Goal: Book appointment/travel/reservation

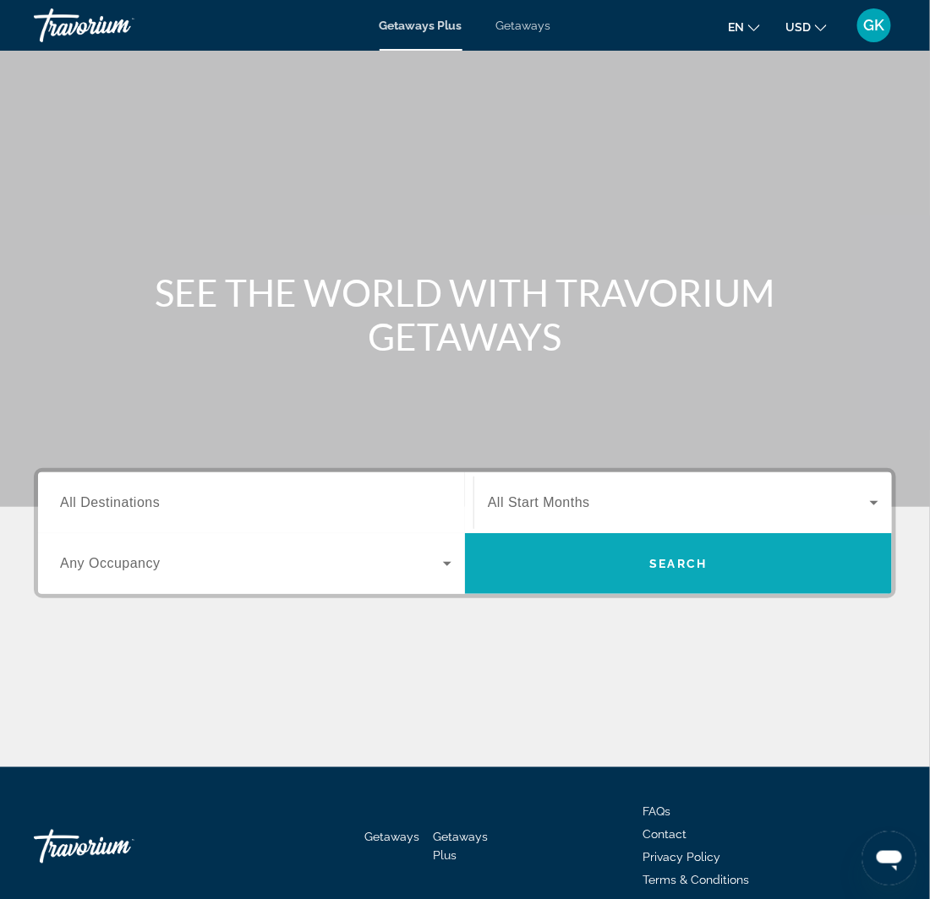
click at [751, 572] on span "Search widget" at bounding box center [678, 563] width 427 height 41
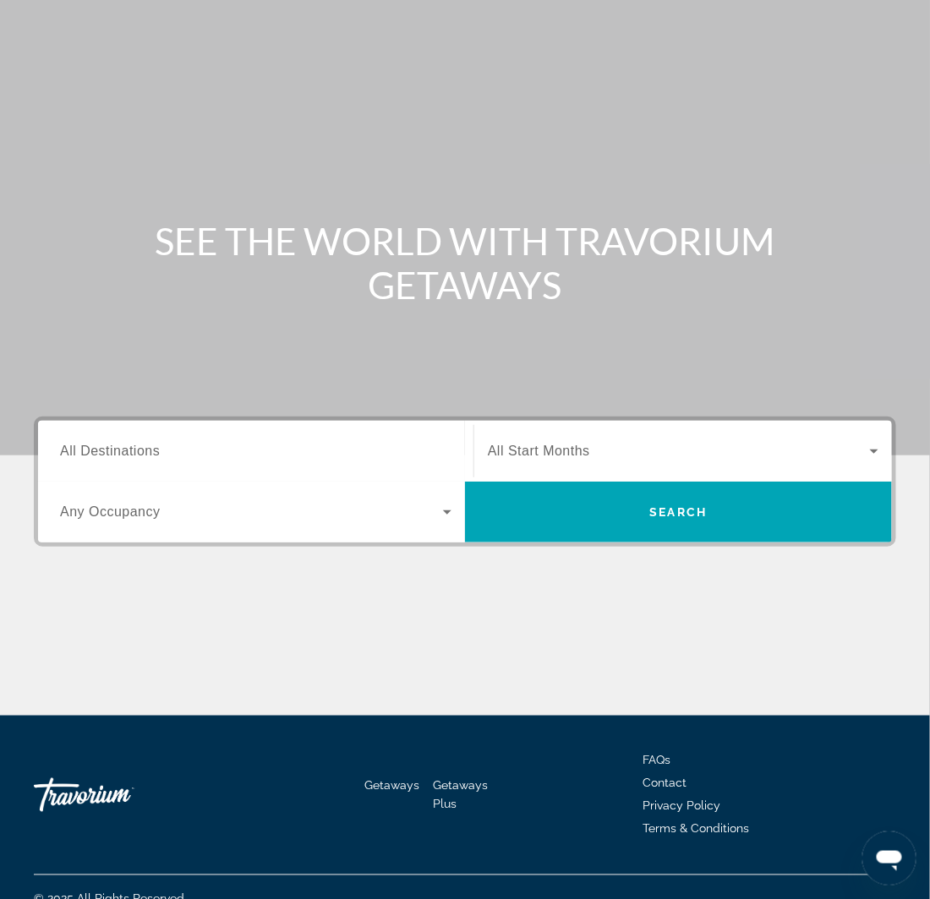
scroll to position [74, 0]
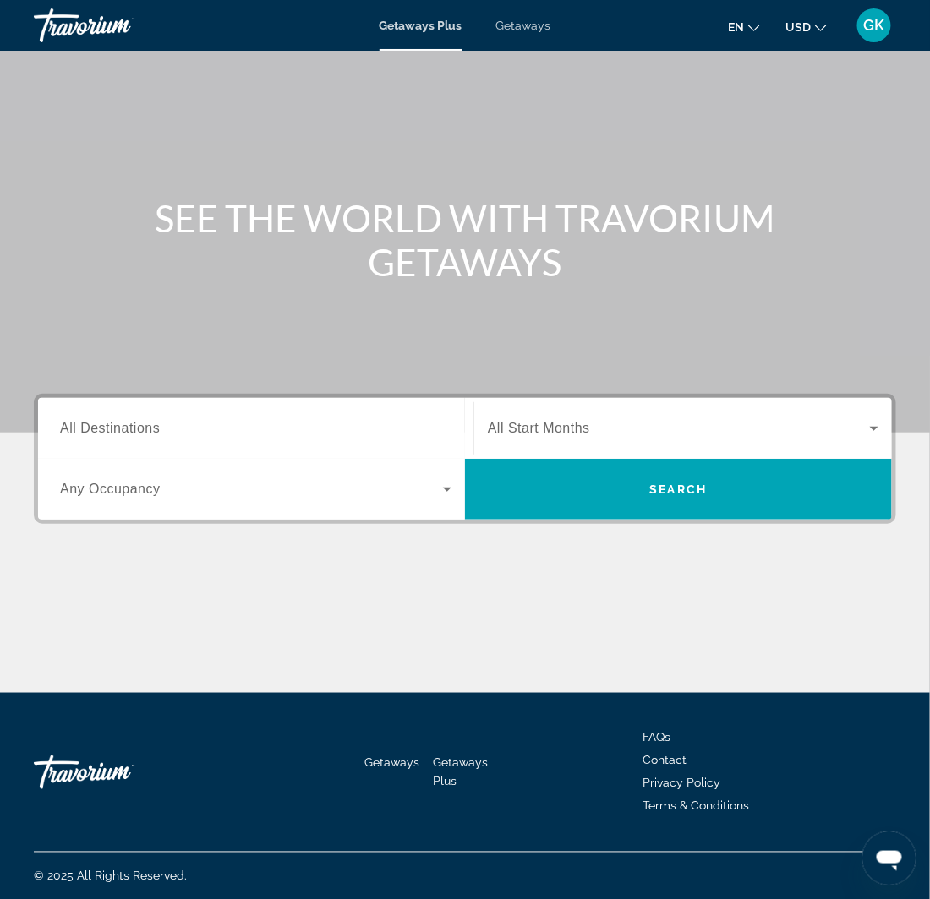
click at [875, 429] on icon "Search widget" at bounding box center [874, 429] width 8 height 4
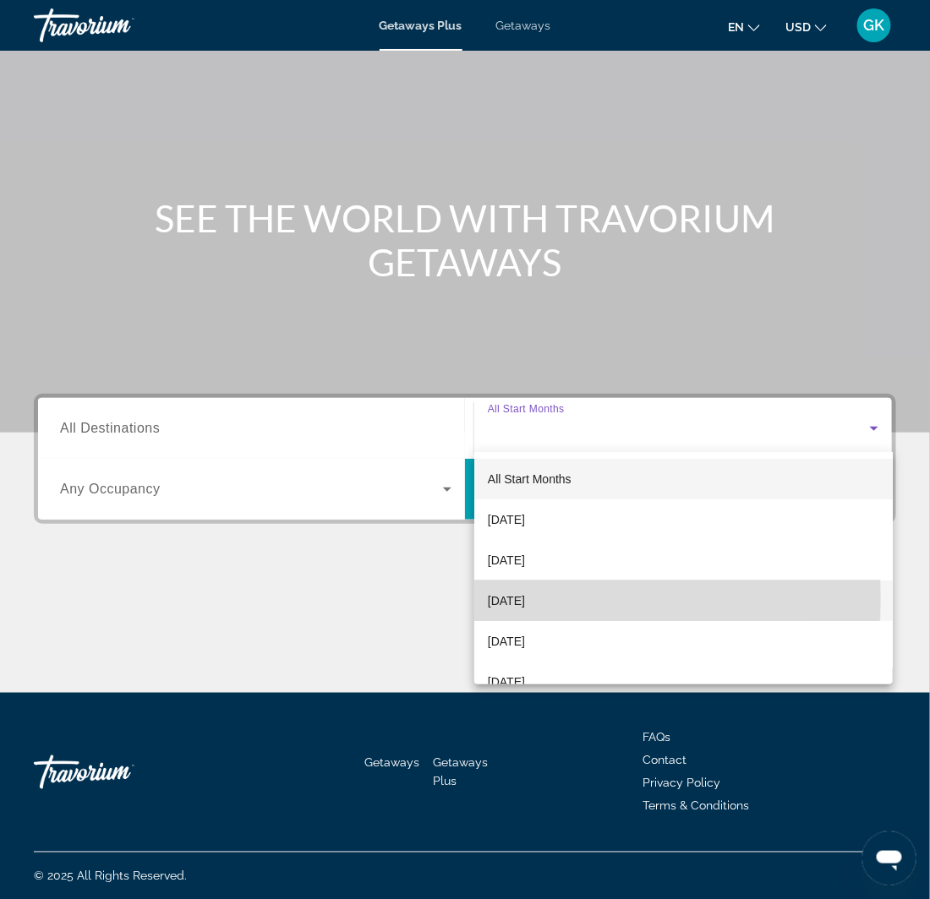
click at [521, 599] on span "[DATE]" at bounding box center [506, 601] width 37 height 20
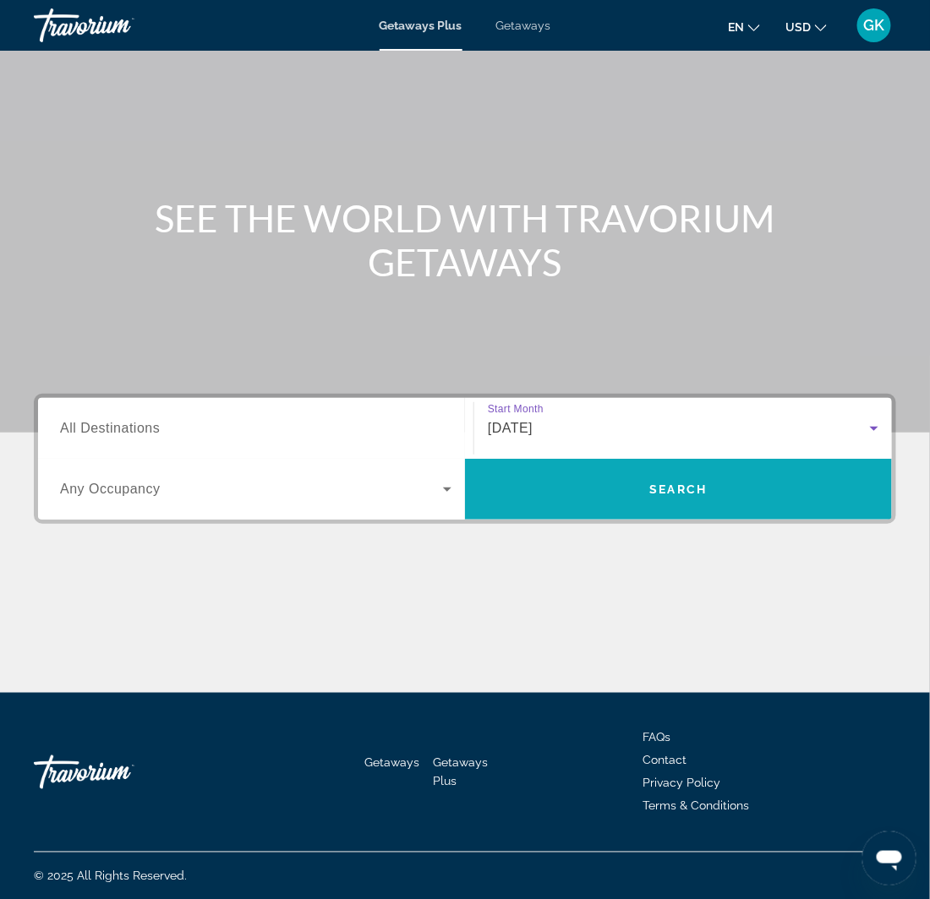
click at [566, 494] on span "Search widget" at bounding box center [678, 489] width 427 height 41
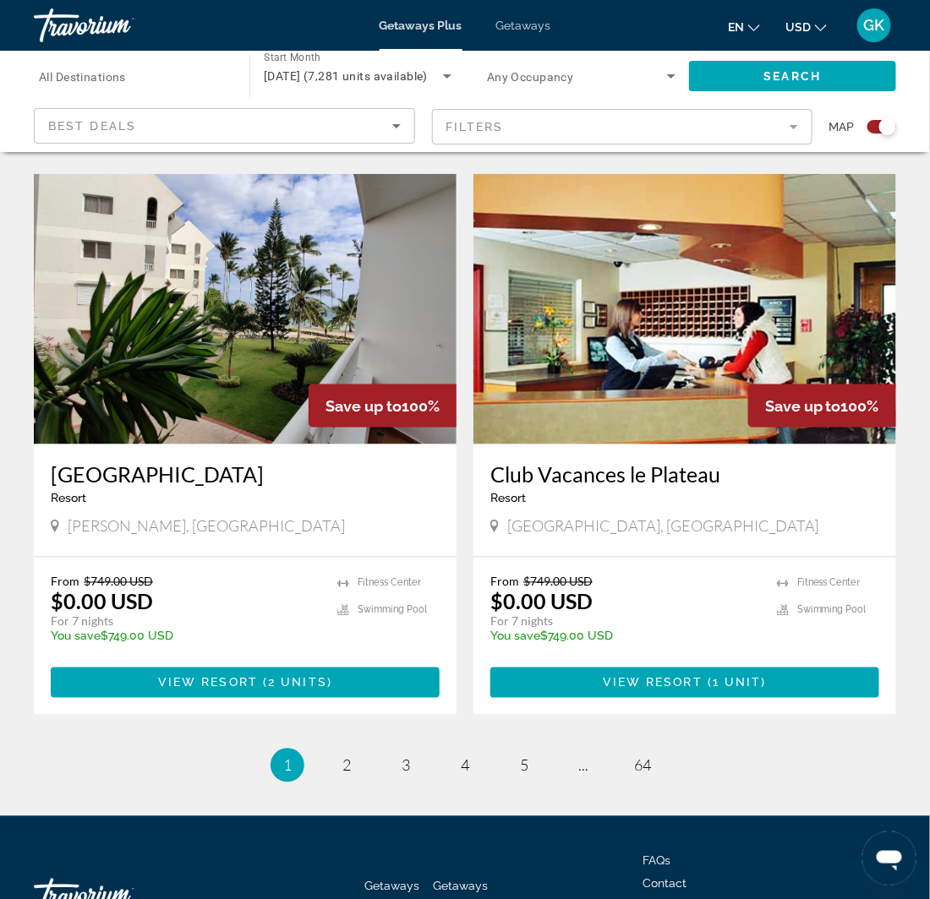
scroll to position [3607, 0]
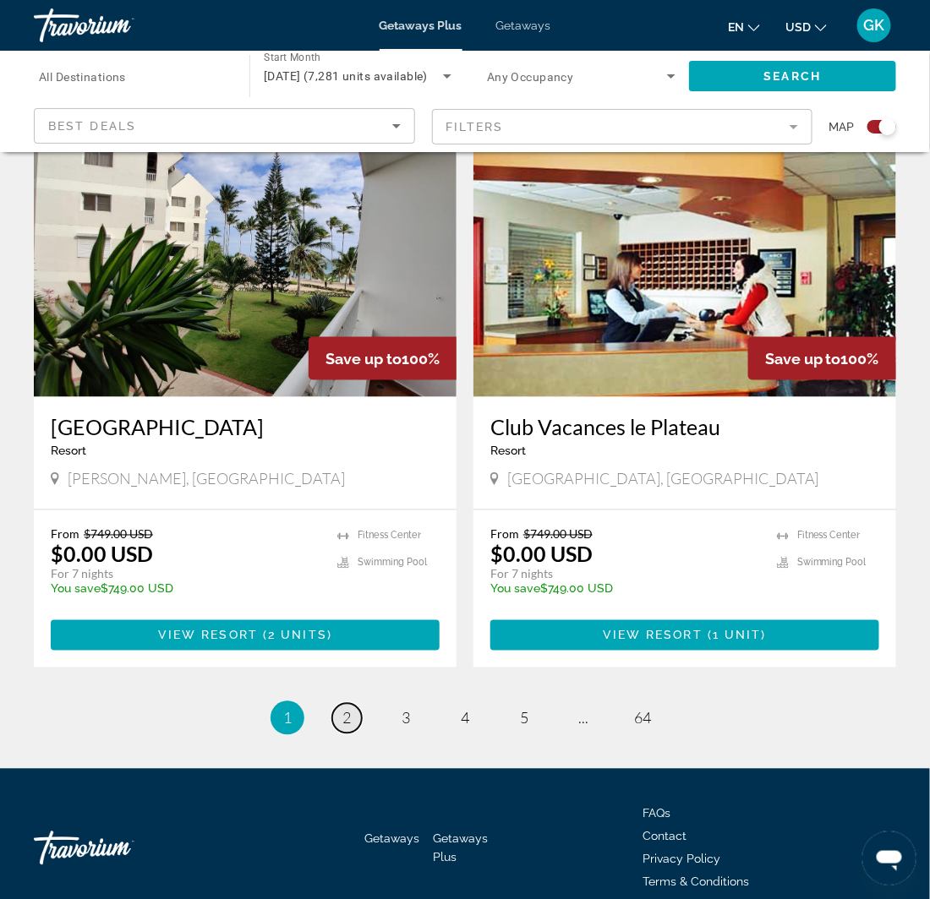
click at [347, 709] on span "2" at bounding box center [346, 718] width 8 height 19
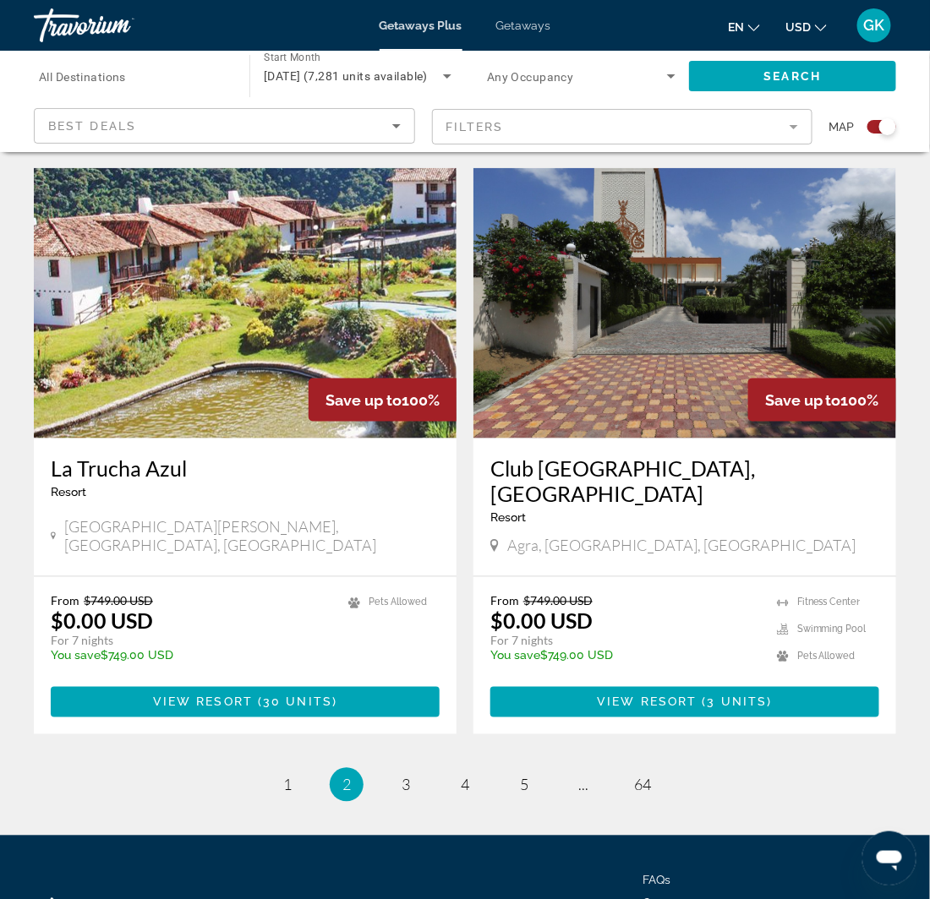
scroll to position [3607, 0]
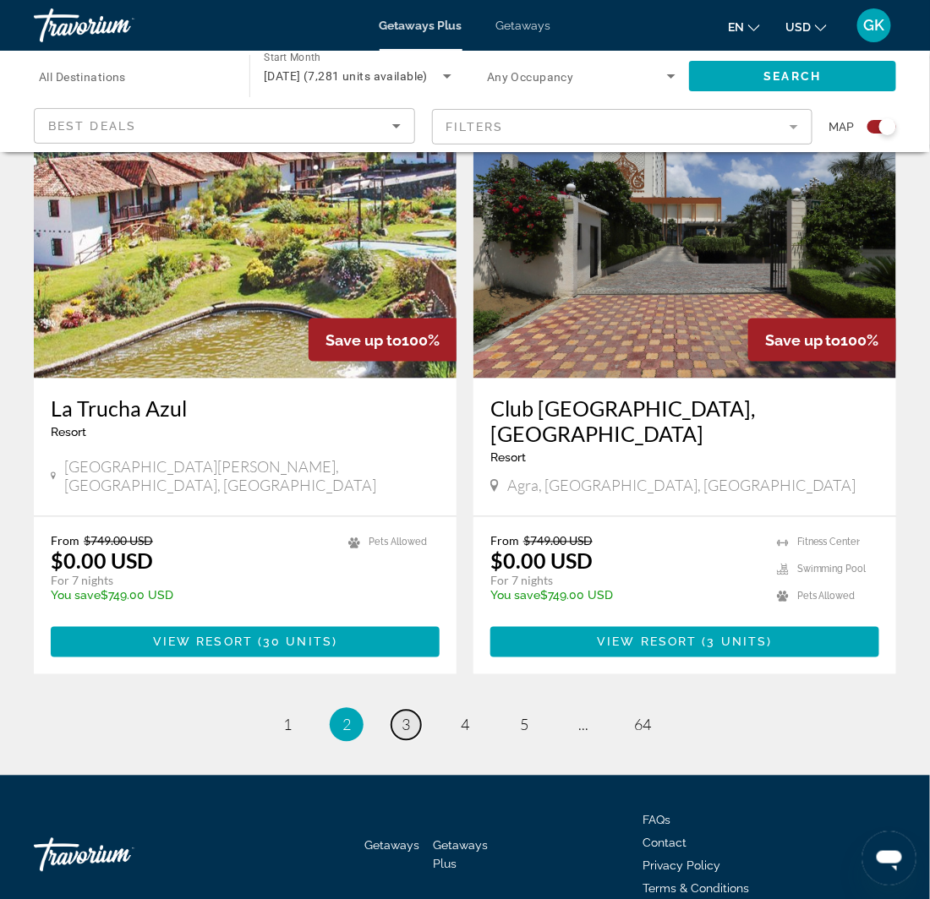
click at [404, 716] on span "3" at bounding box center [405, 725] width 8 height 19
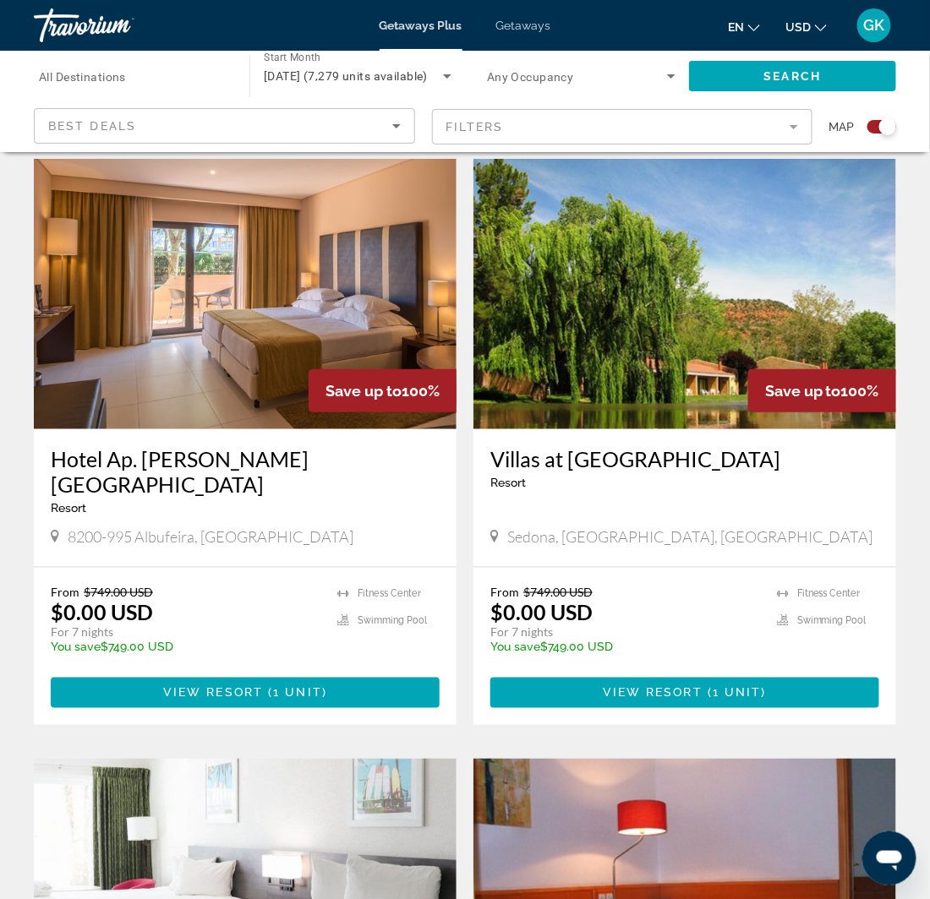
scroll to position [1944, 0]
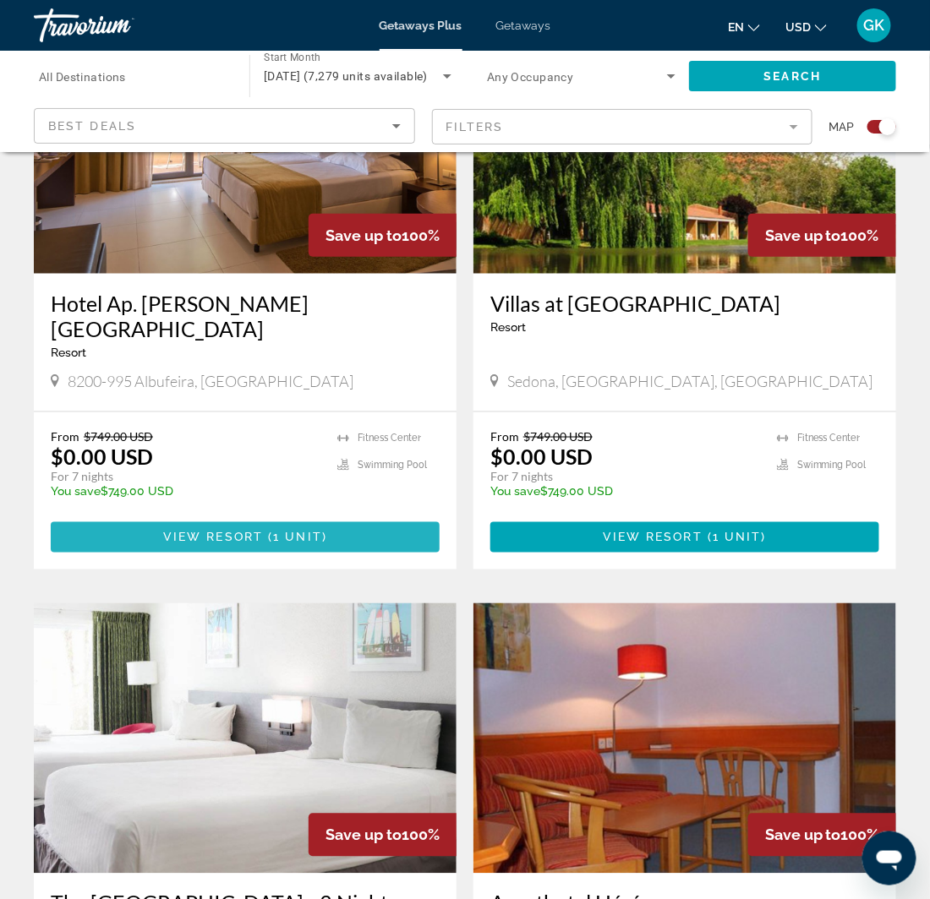
click at [224, 531] on span "View Resort" at bounding box center [213, 538] width 100 height 14
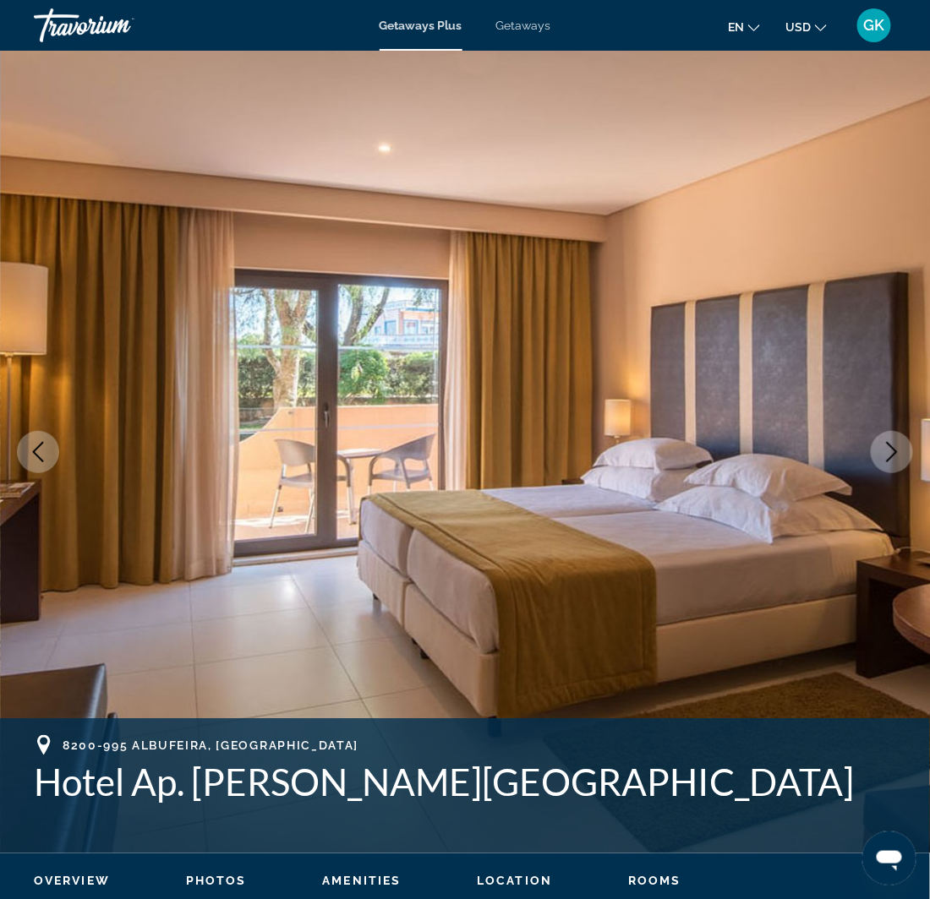
click at [887, 457] on icon "Next image" at bounding box center [891, 452] width 20 height 20
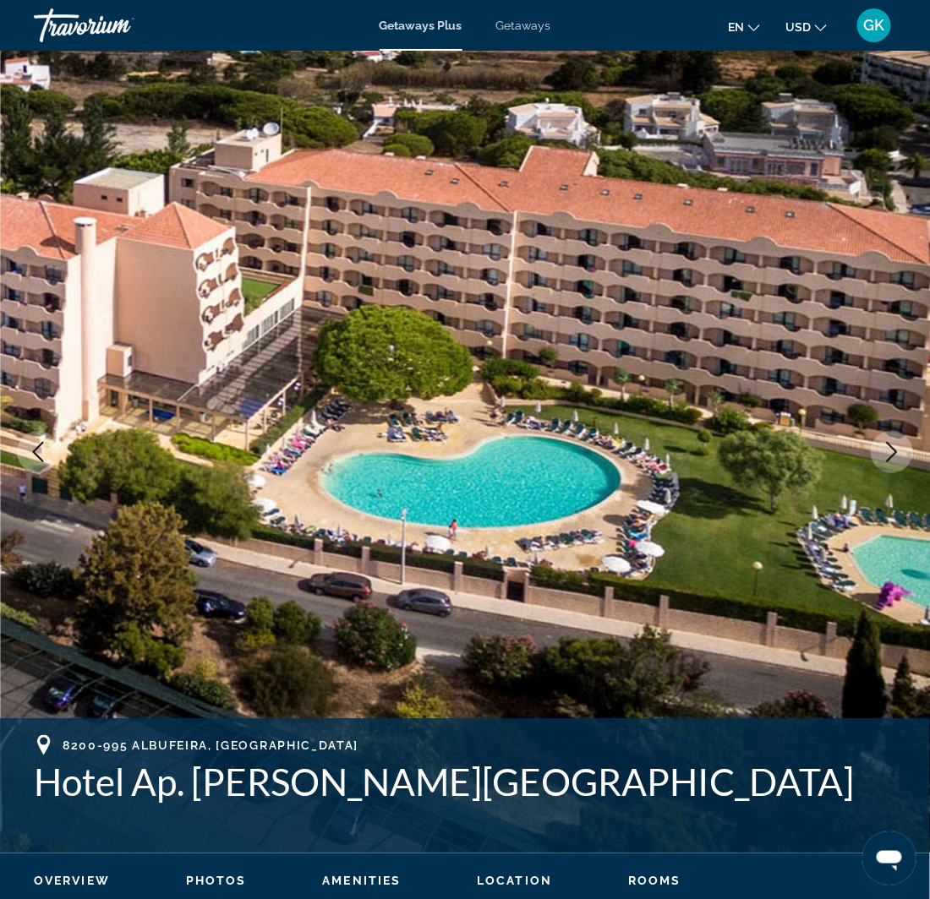
click at [887, 457] on icon "Next image" at bounding box center [891, 452] width 20 height 20
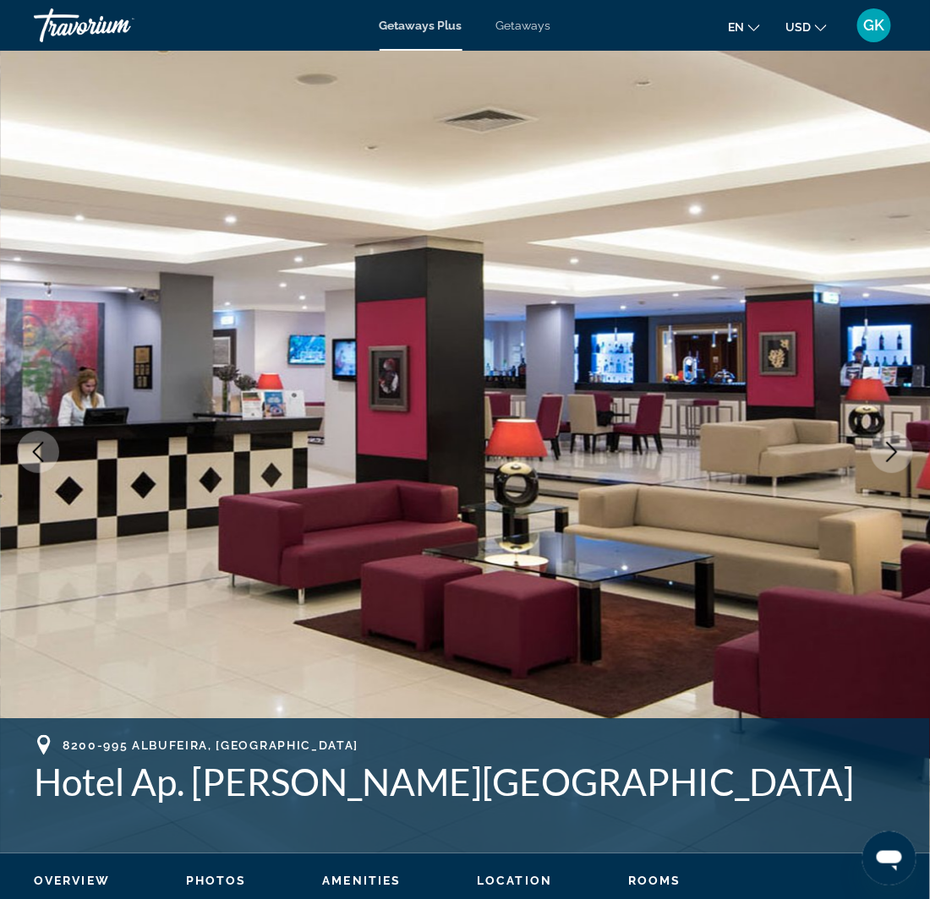
click at [887, 457] on icon "Next image" at bounding box center [891, 452] width 20 height 20
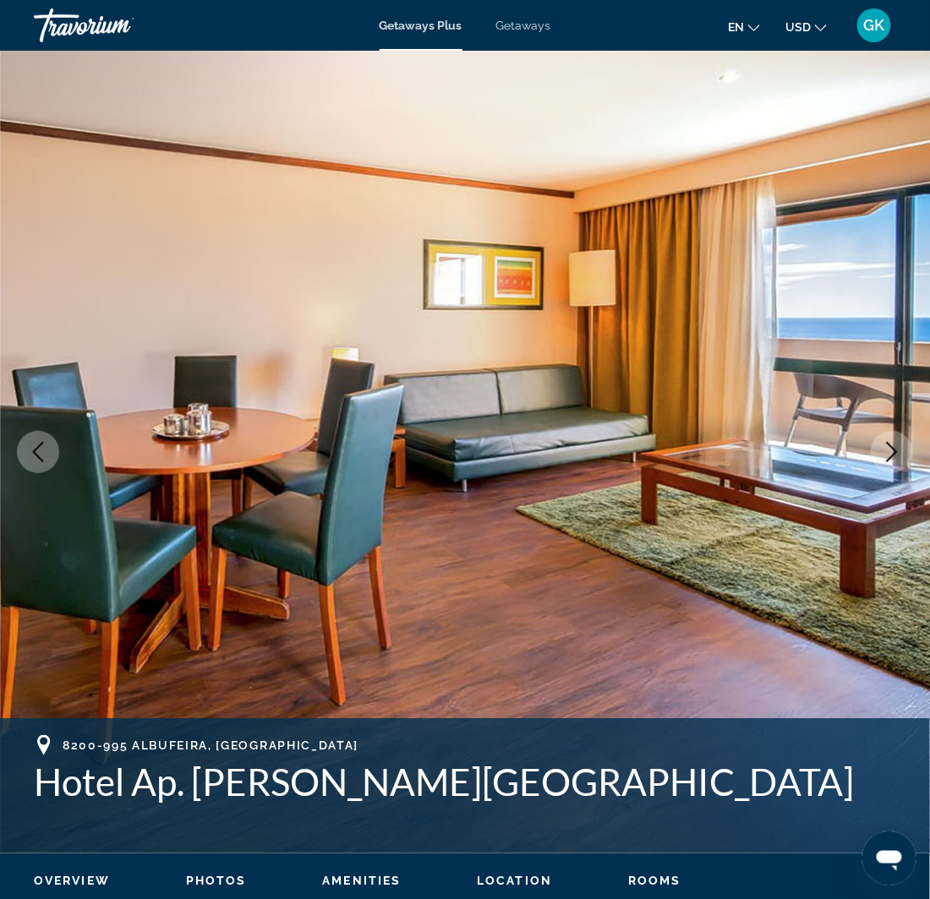
click at [887, 457] on icon "Next image" at bounding box center [891, 452] width 20 height 20
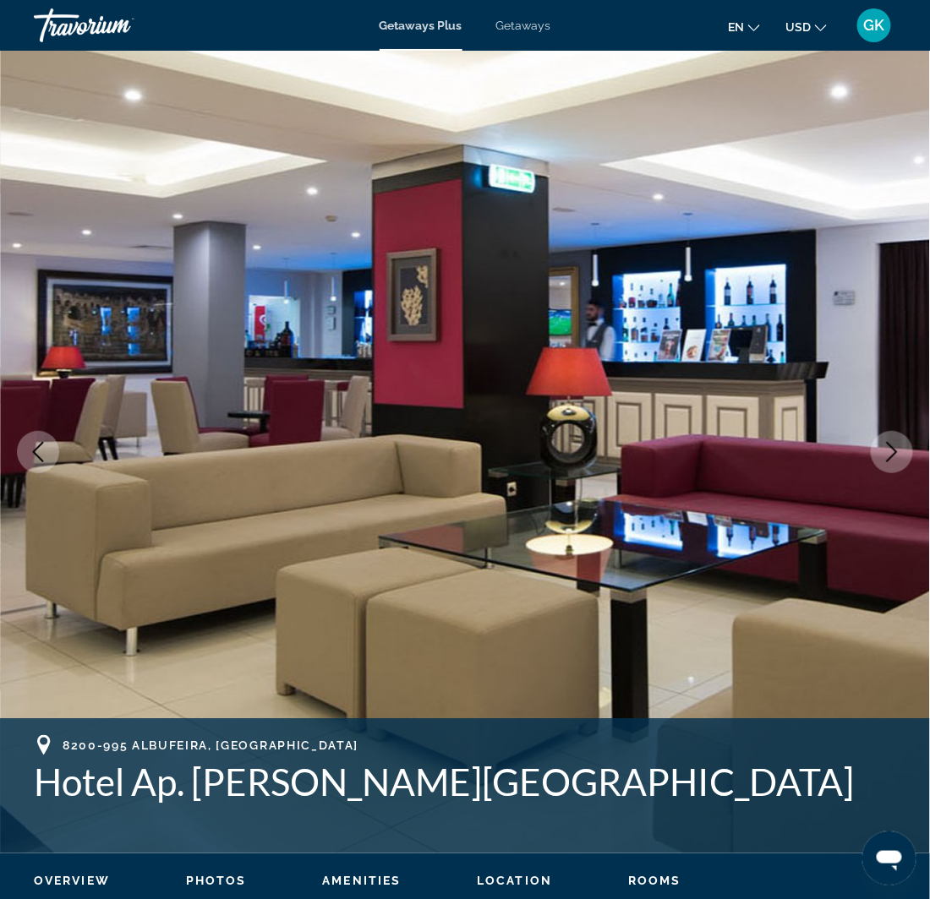
click at [887, 457] on icon "Next image" at bounding box center [891, 452] width 20 height 20
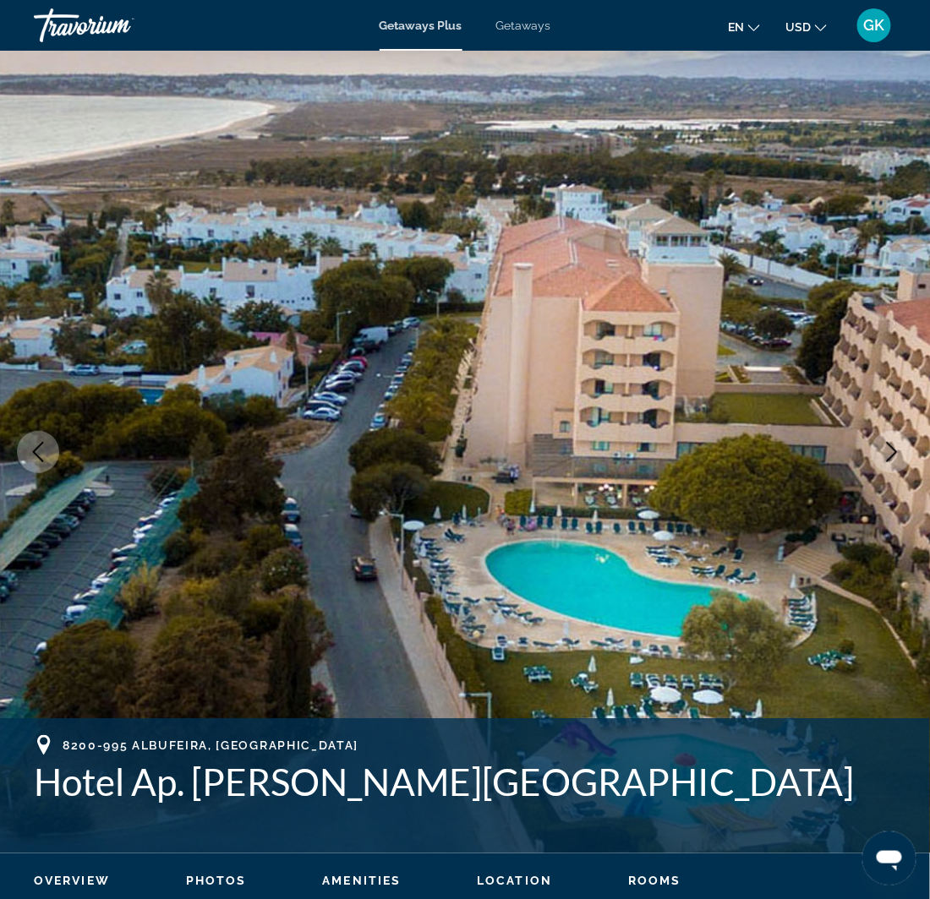
click at [893, 454] on icon "Next image" at bounding box center [892, 452] width 11 height 20
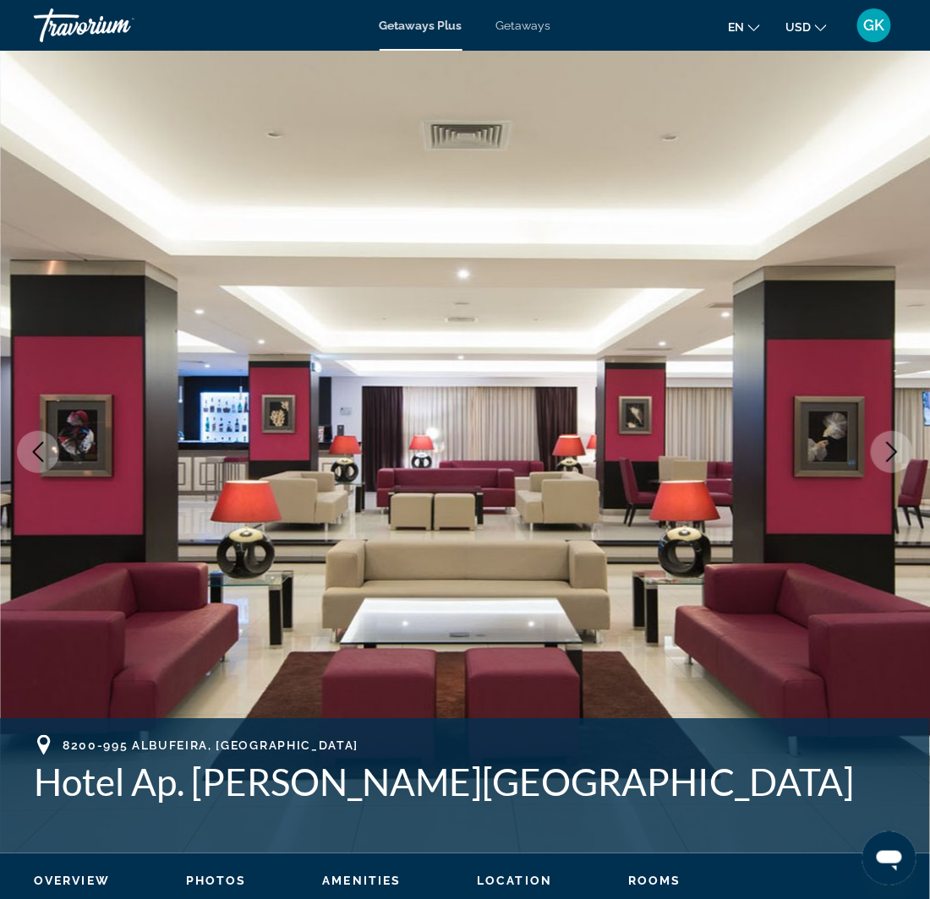
click at [893, 454] on icon "Next image" at bounding box center [892, 452] width 11 height 20
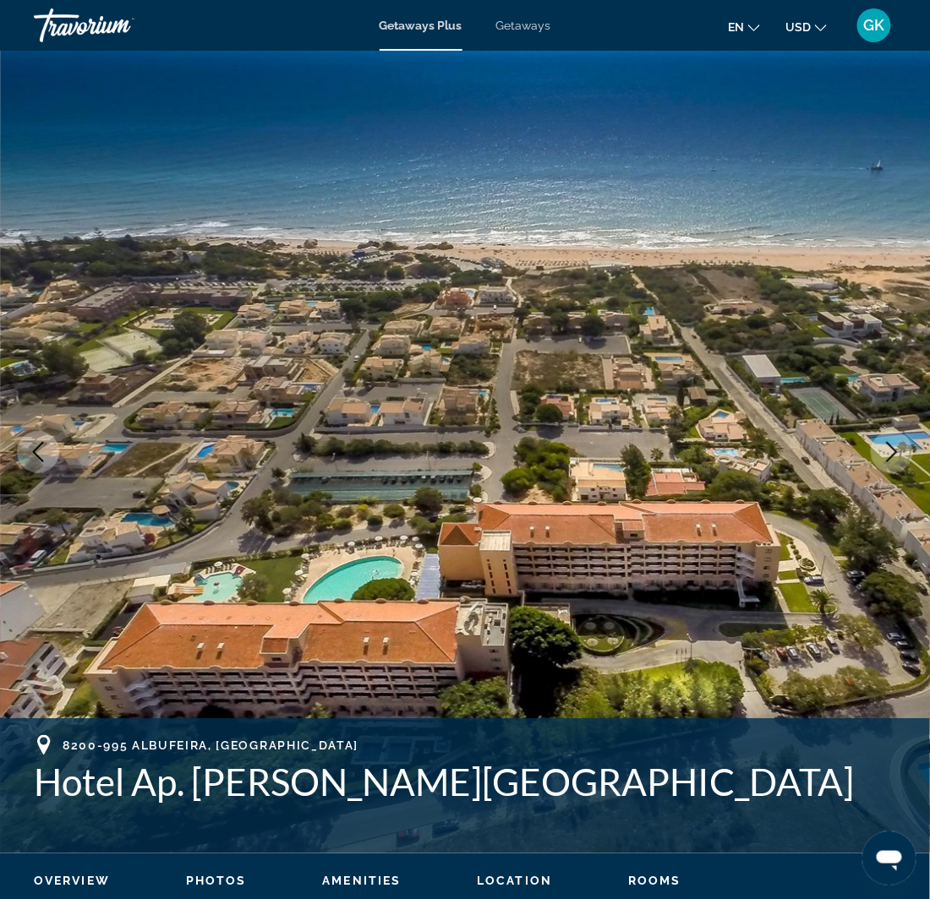
click at [893, 454] on icon "Next image" at bounding box center [892, 452] width 11 height 20
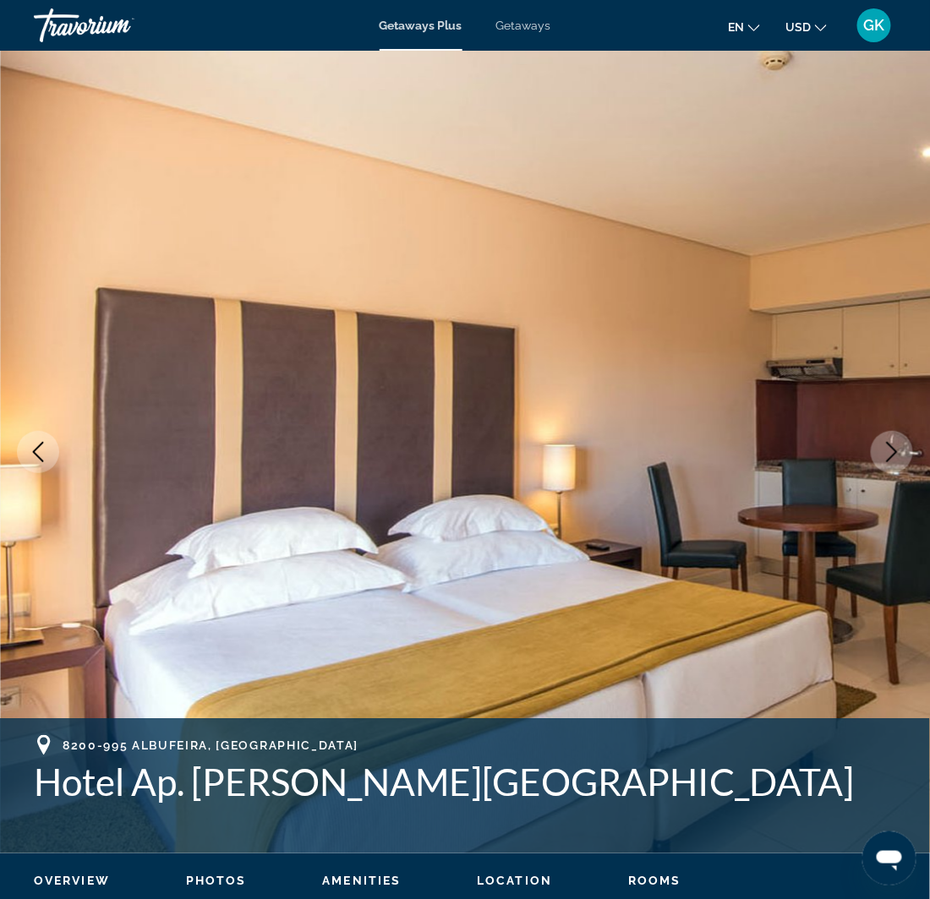
click at [893, 454] on icon "Next image" at bounding box center [892, 452] width 11 height 20
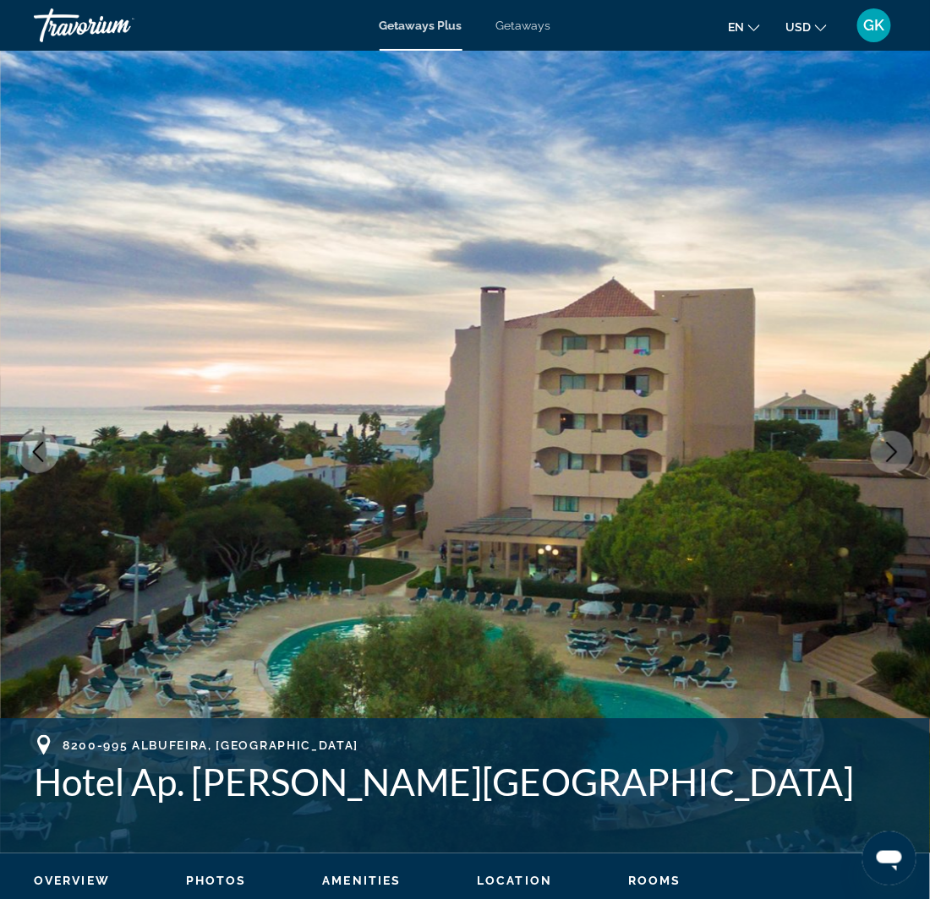
click at [893, 454] on icon "Next image" at bounding box center [892, 452] width 11 height 20
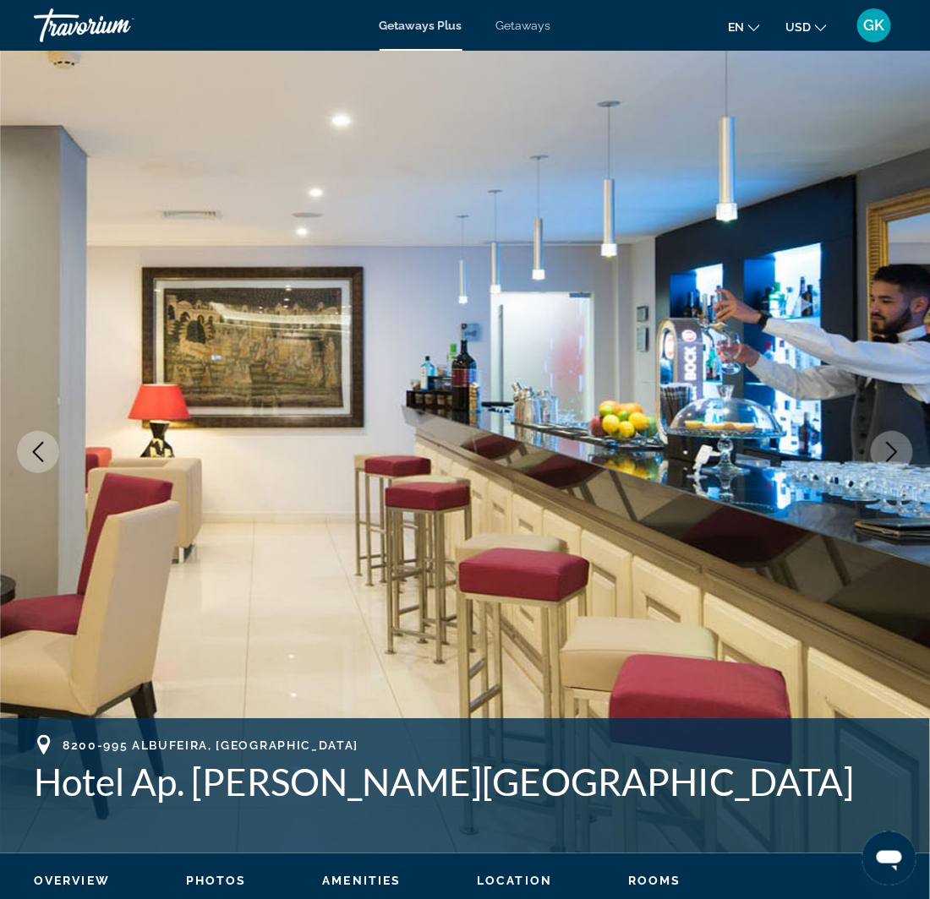
click at [893, 454] on icon "Next image" at bounding box center [892, 452] width 11 height 20
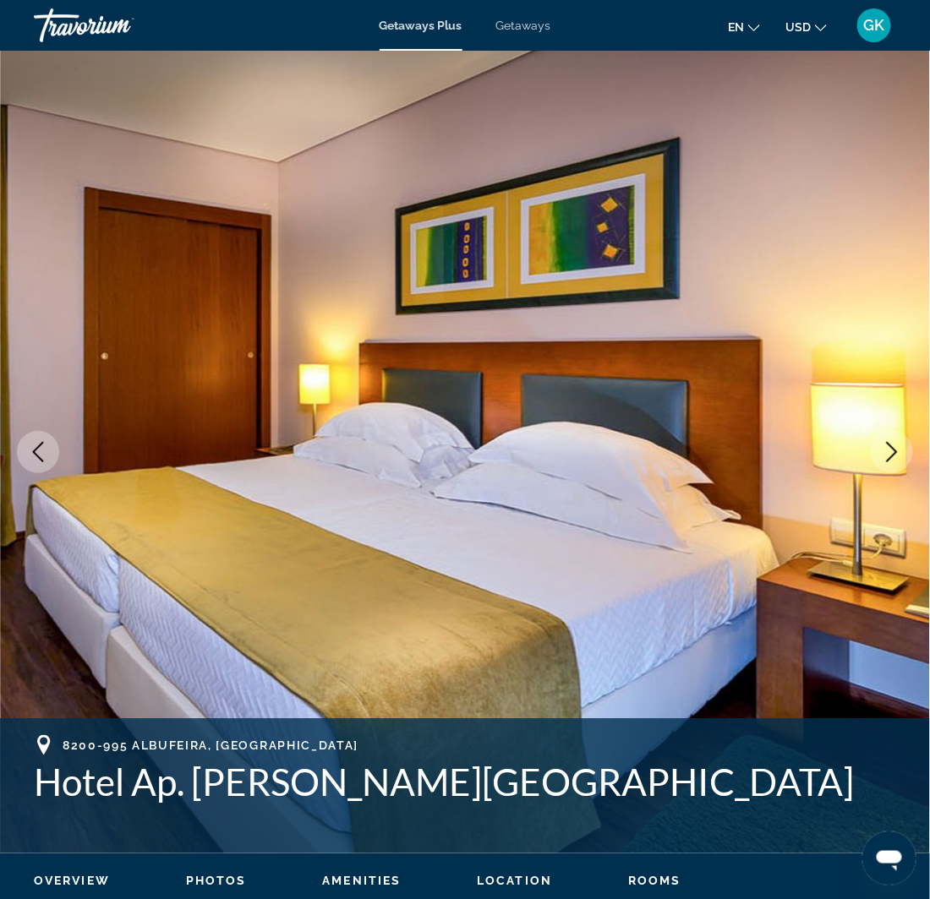
click at [893, 454] on icon "Next image" at bounding box center [892, 452] width 11 height 20
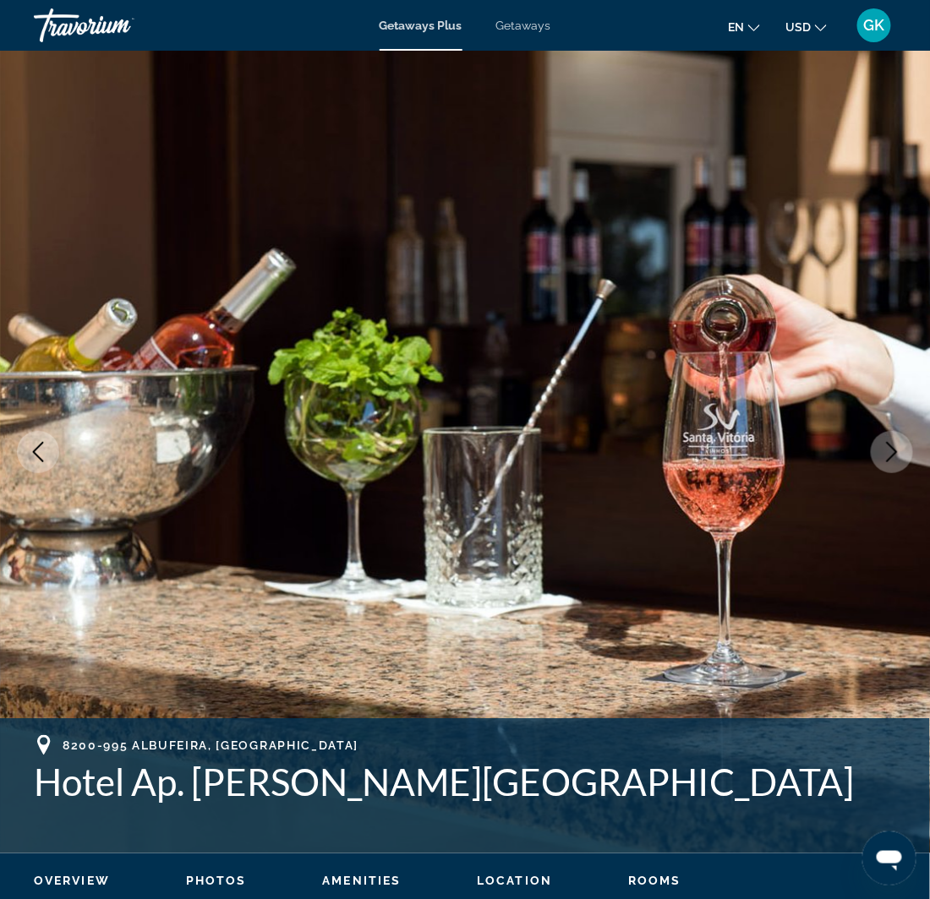
click at [893, 454] on icon "Next image" at bounding box center [892, 452] width 11 height 20
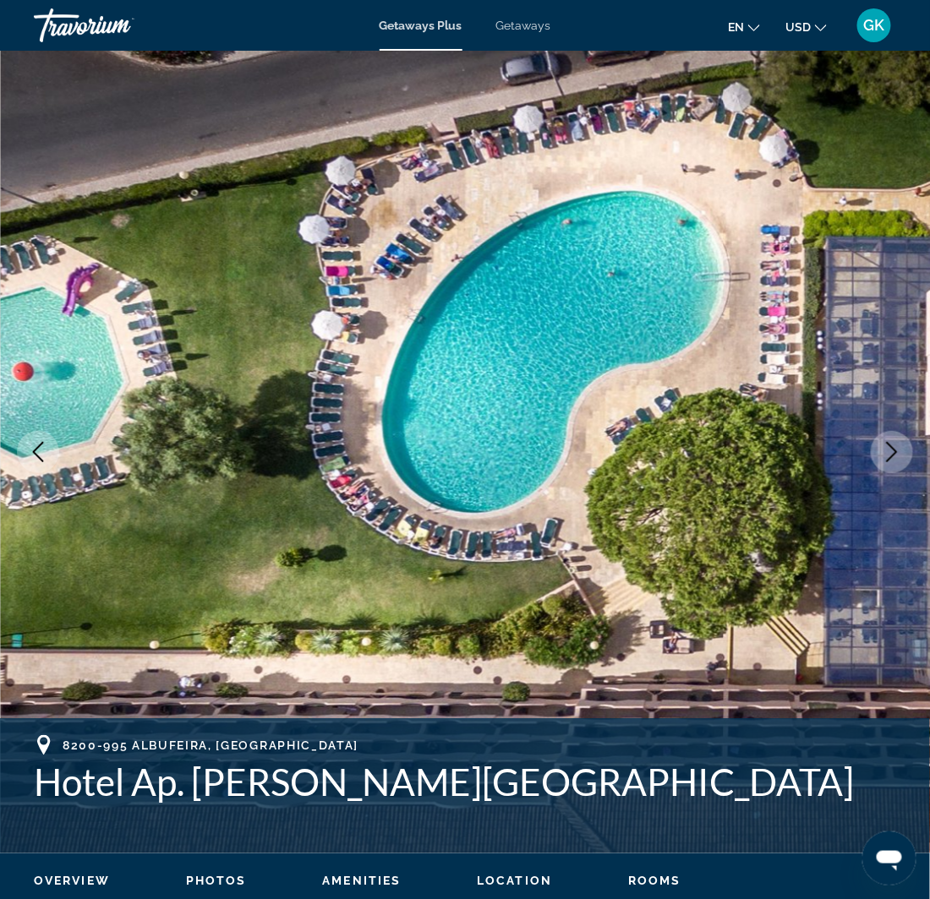
click at [893, 454] on icon "Next image" at bounding box center [892, 452] width 11 height 20
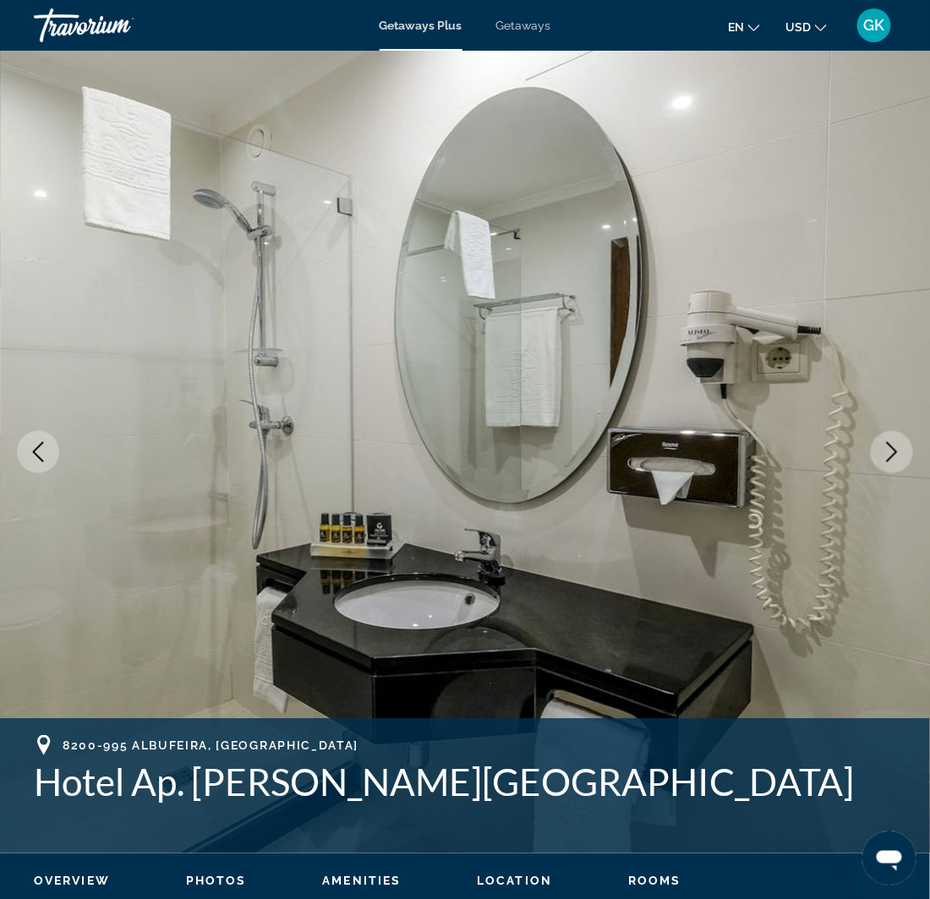
click at [893, 454] on icon "Next image" at bounding box center [892, 452] width 11 height 20
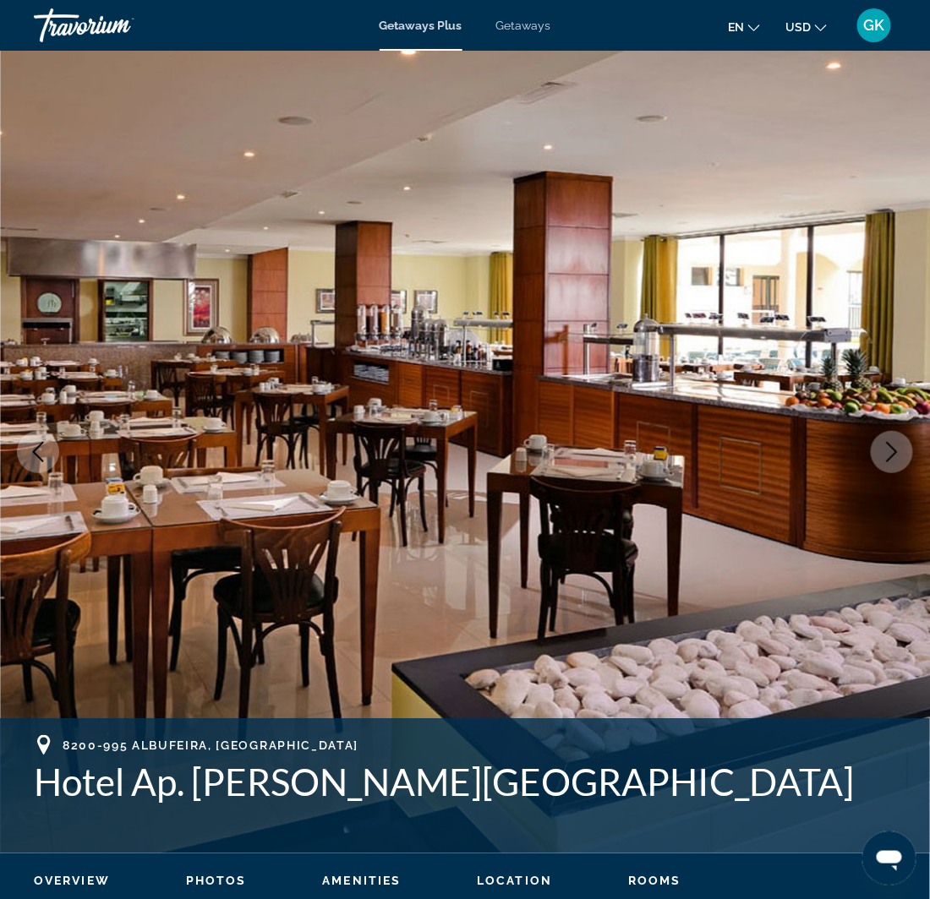
click at [893, 454] on icon "Next image" at bounding box center [892, 452] width 11 height 20
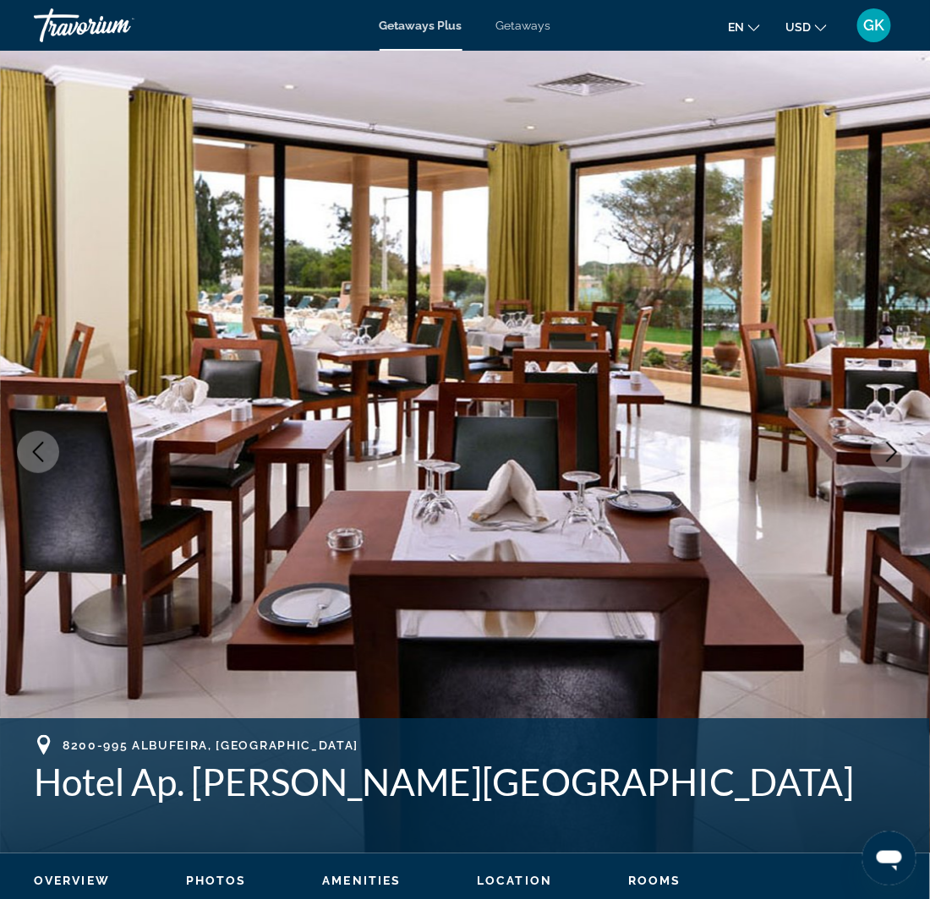
click at [893, 454] on icon "Next image" at bounding box center [892, 452] width 11 height 20
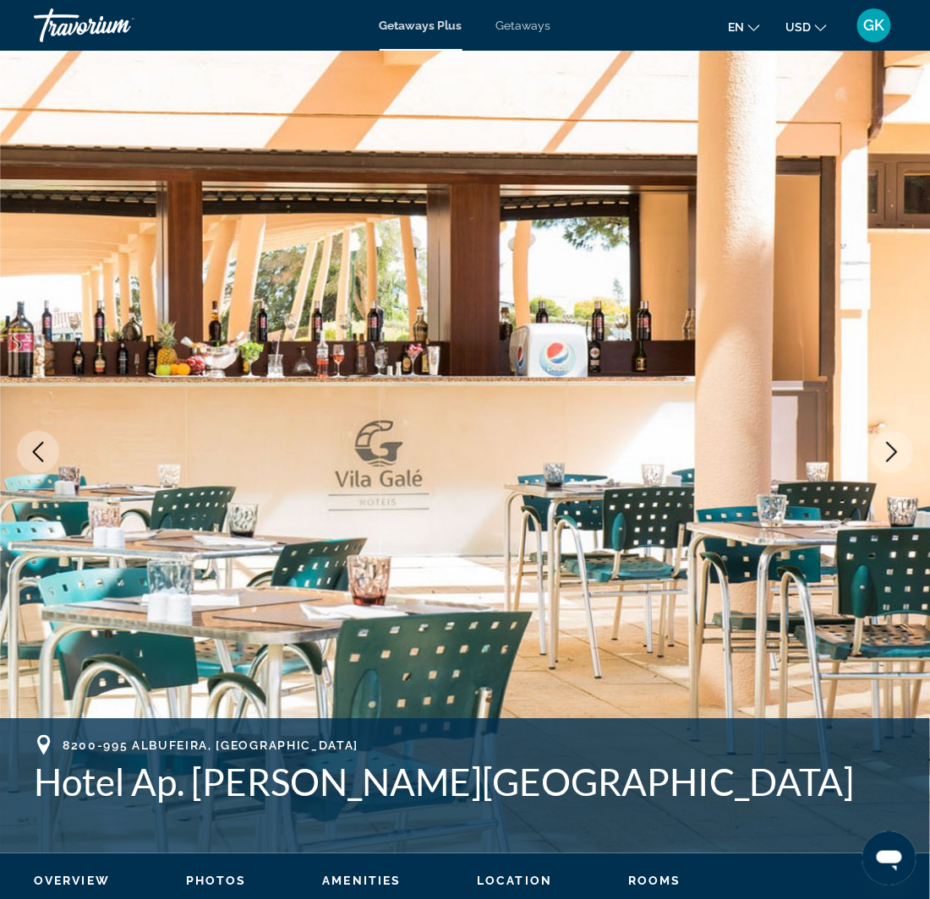
click at [893, 454] on icon "Next image" at bounding box center [892, 452] width 11 height 20
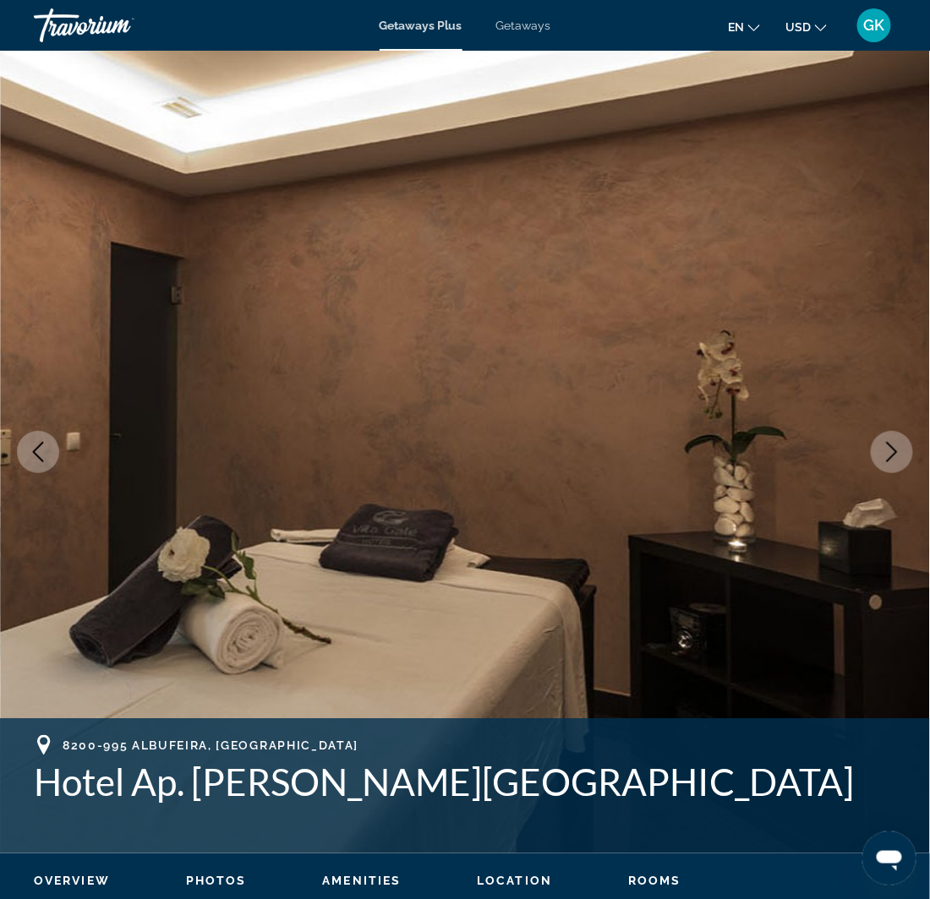
click at [893, 454] on icon "Next image" at bounding box center [892, 452] width 11 height 20
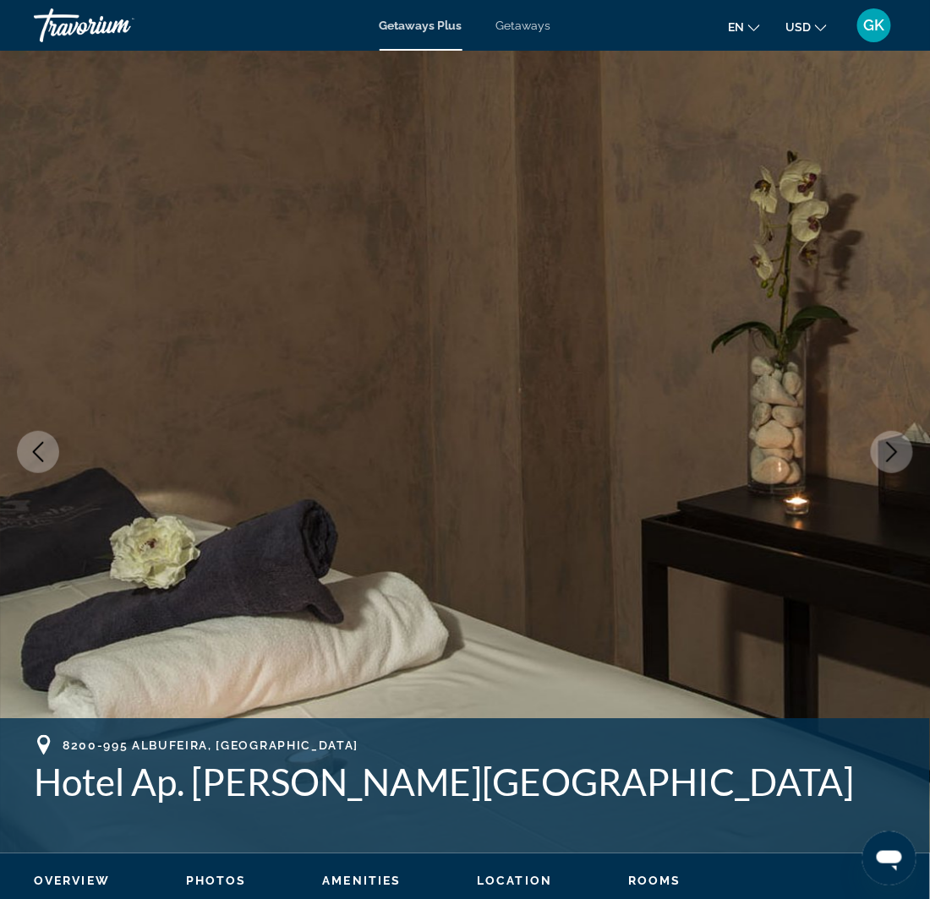
click at [893, 454] on icon "Next image" at bounding box center [892, 452] width 11 height 20
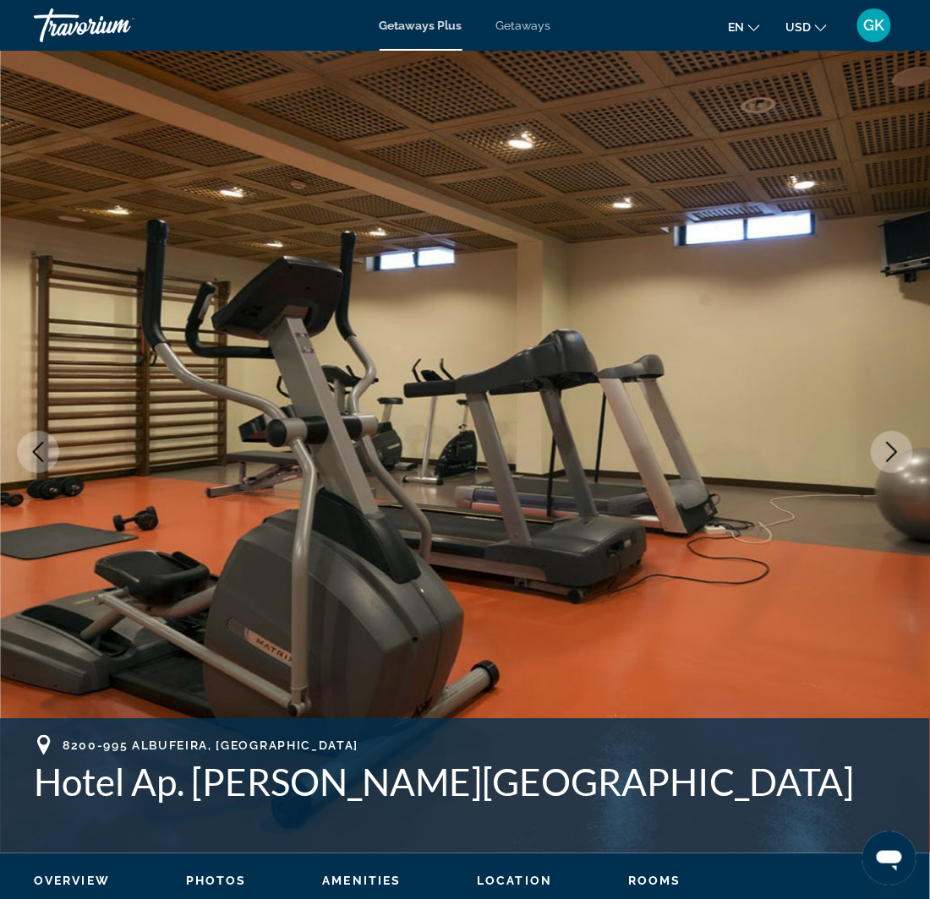
click at [893, 454] on icon "Next image" at bounding box center [892, 452] width 11 height 20
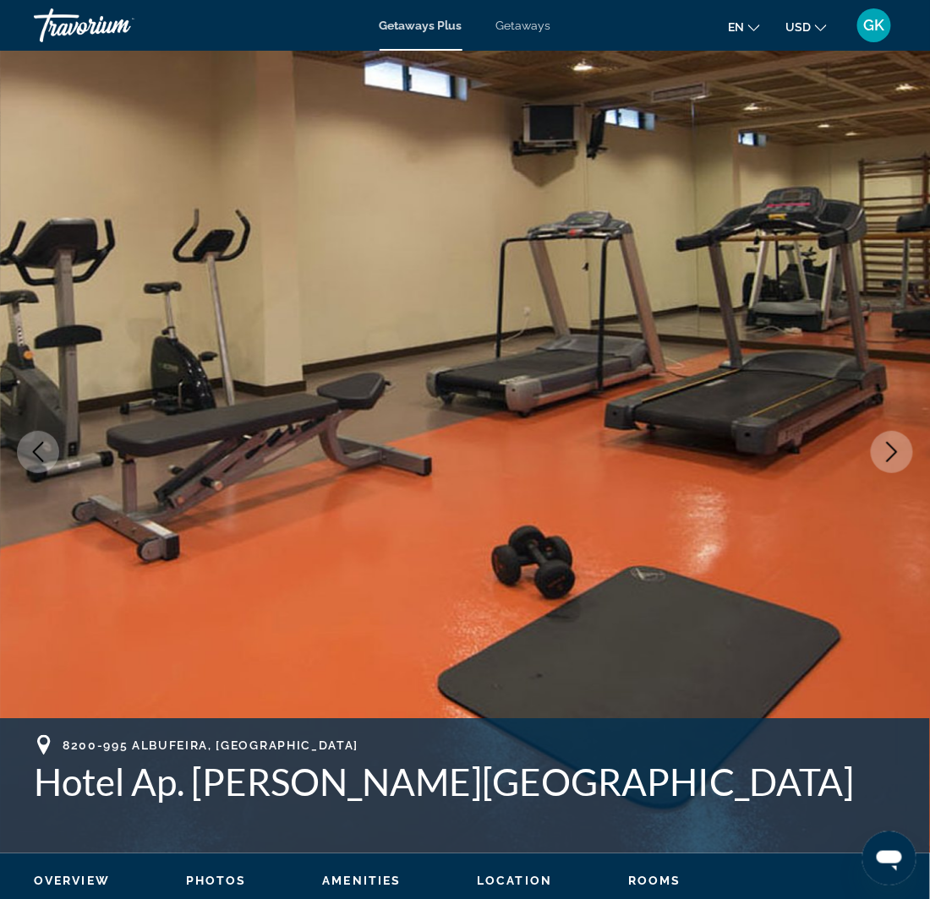
click at [893, 454] on icon "Next image" at bounding box center [892, 452] width 11 height 20
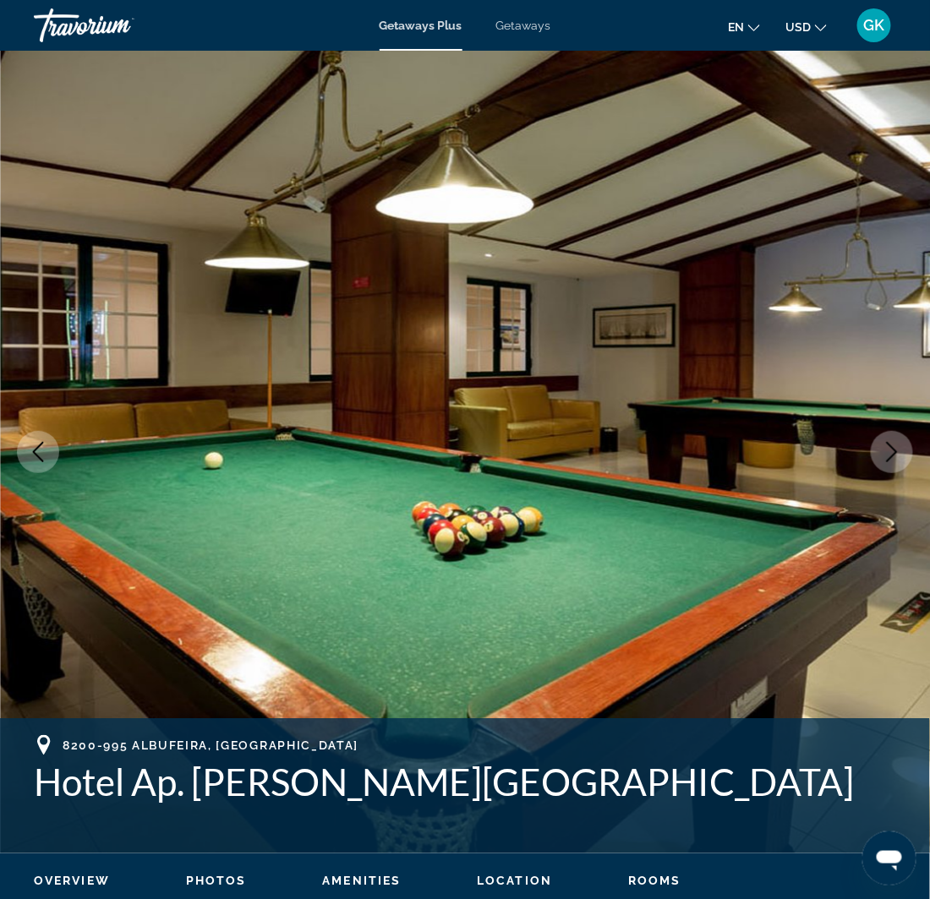
click at [893, 454] on icon "Next image" at bounding box center [892, 452] width 11 height 20
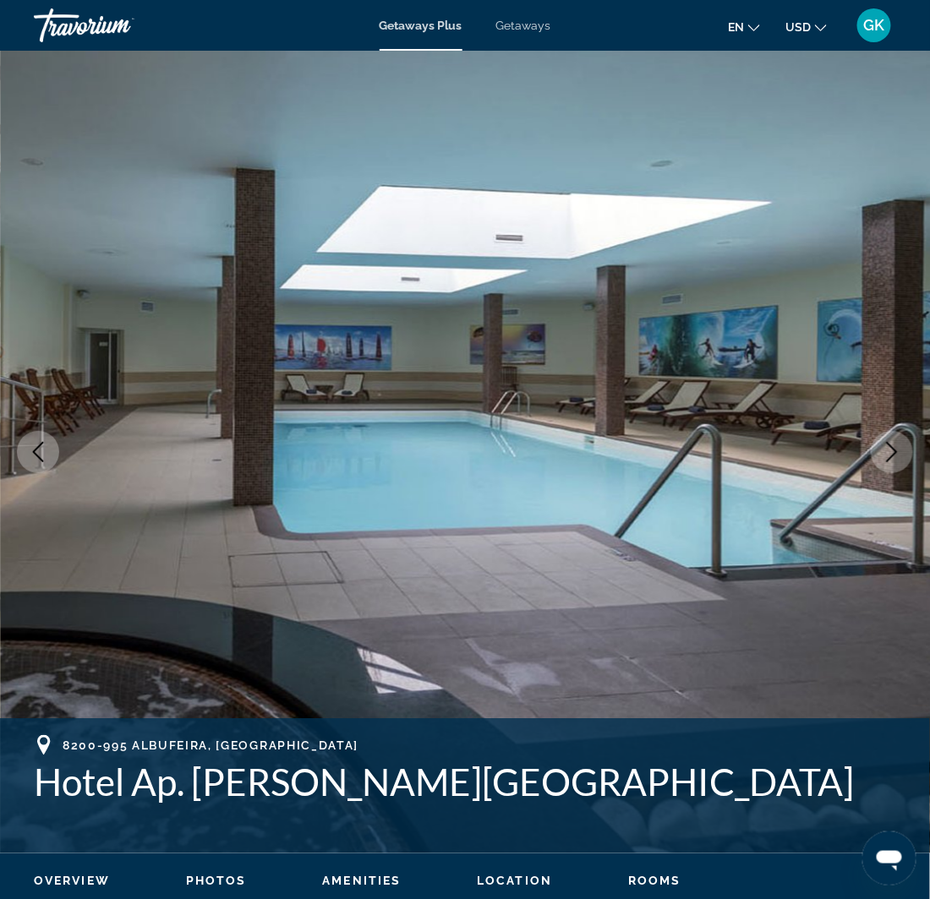
click at [893, 454] on icon "Next image" at bounding box center [892, 452] width 11 height 20
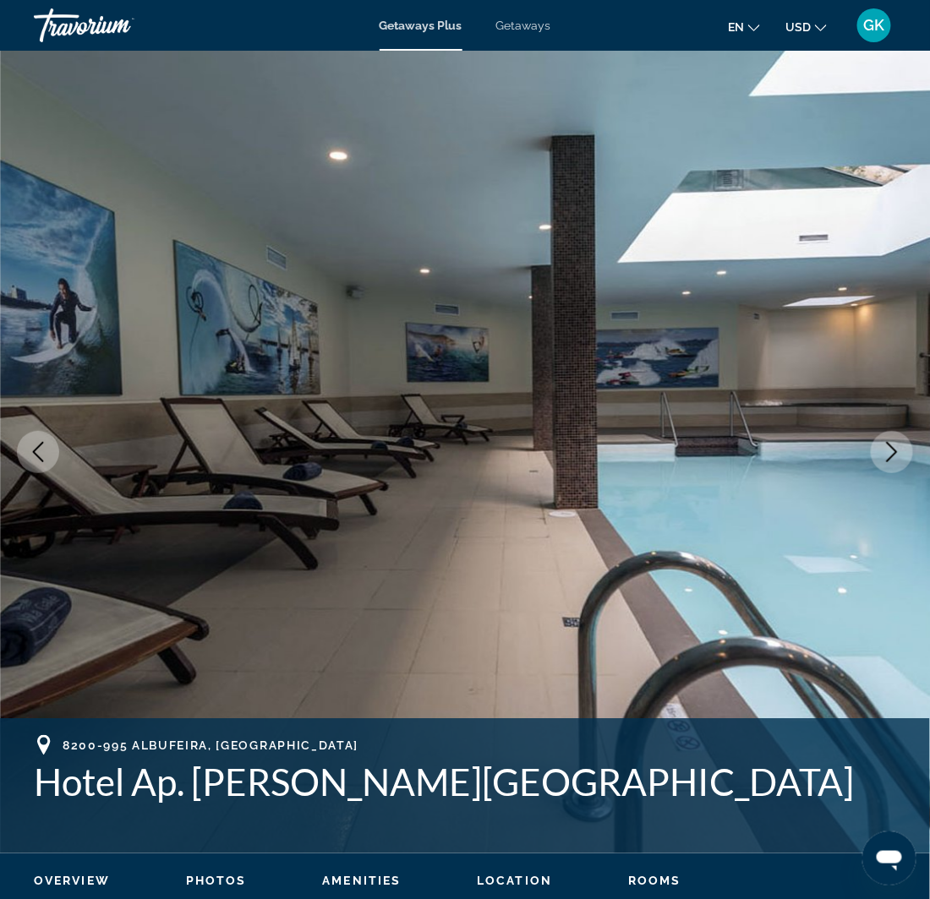
click at [893, 454] on icon "Next image" at bounding box center [892, 452] width 11 height 20
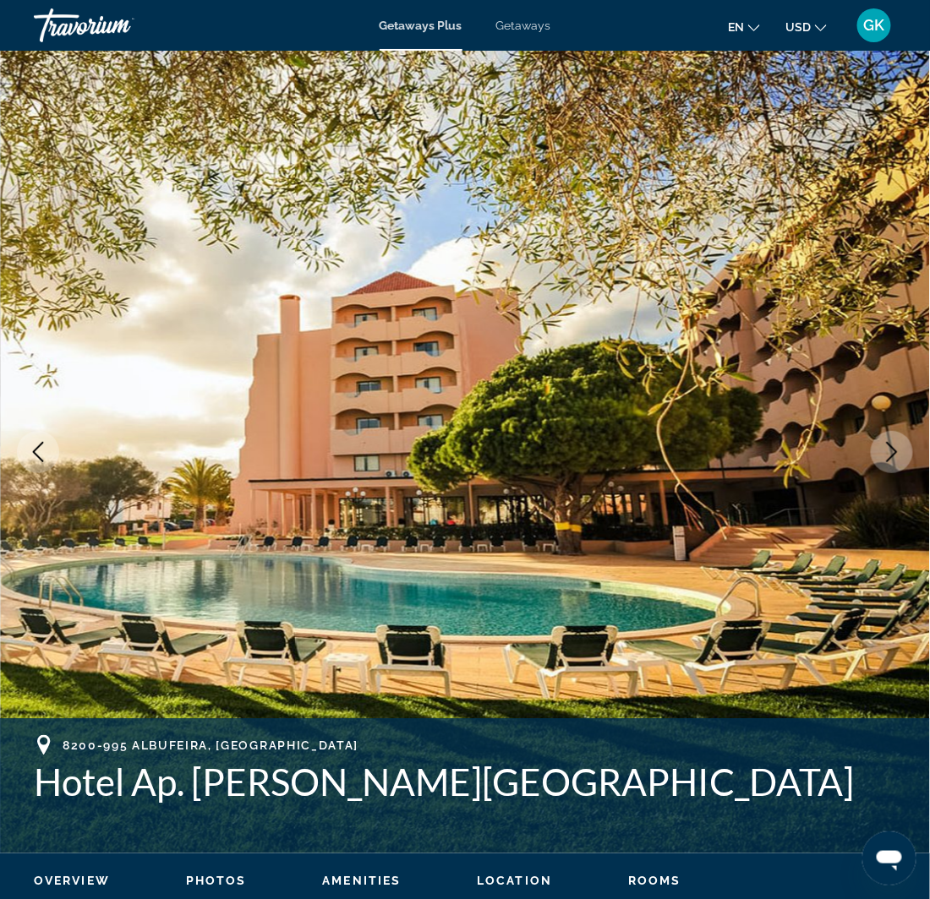
click at [893, 454] on icon "Next image" at bounding box center [892, 452] width 11 height 20
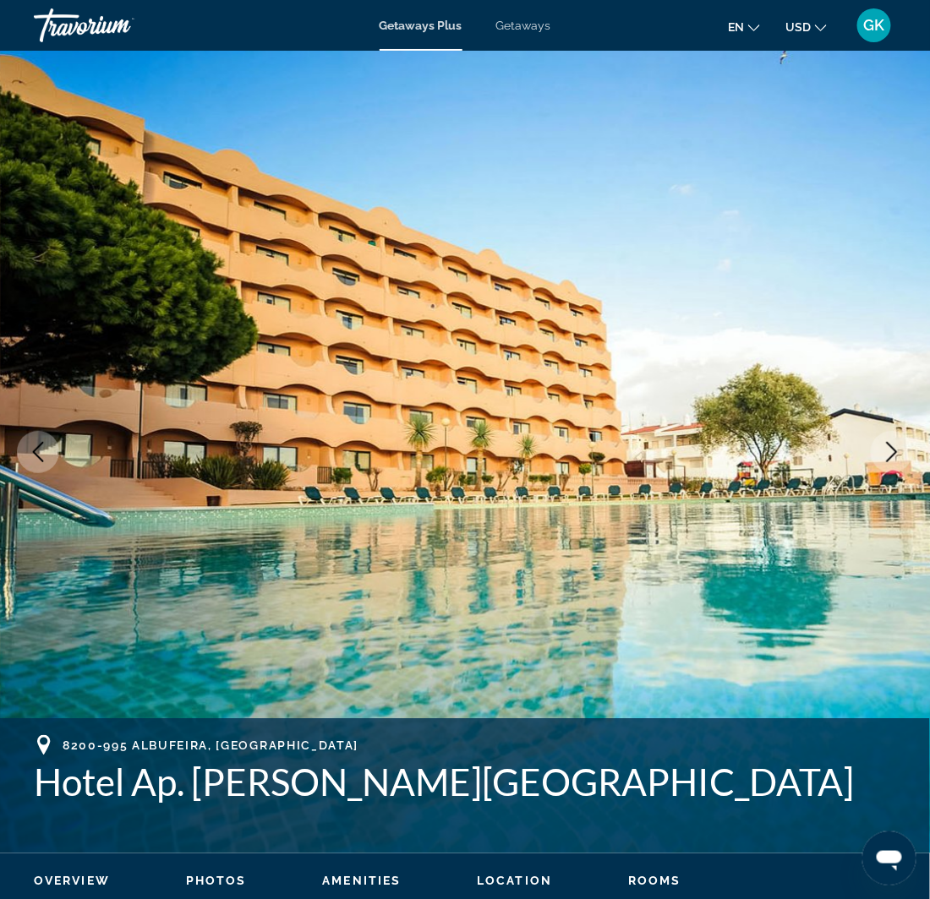
click at [893, 454] on icon "Next image" at bounding box center [892, 452] width 11 height 20
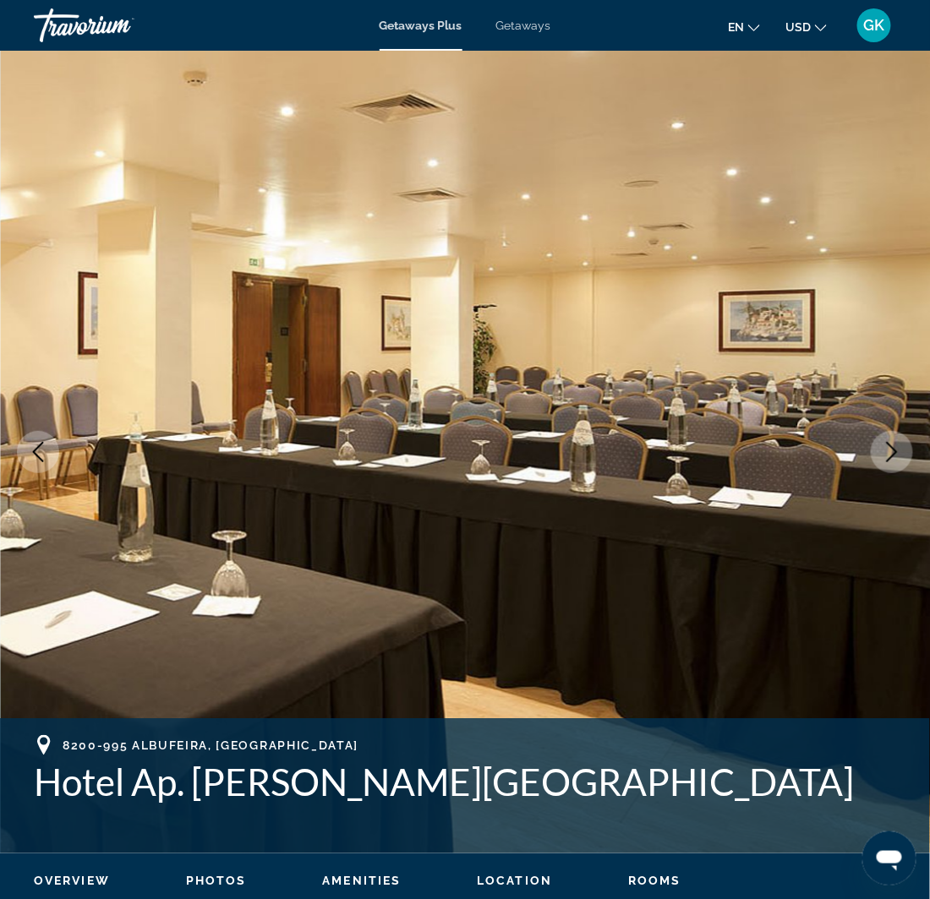
click at [893, 454] on icon "Next image" at bounding box center [892, 452] width 11 height 20
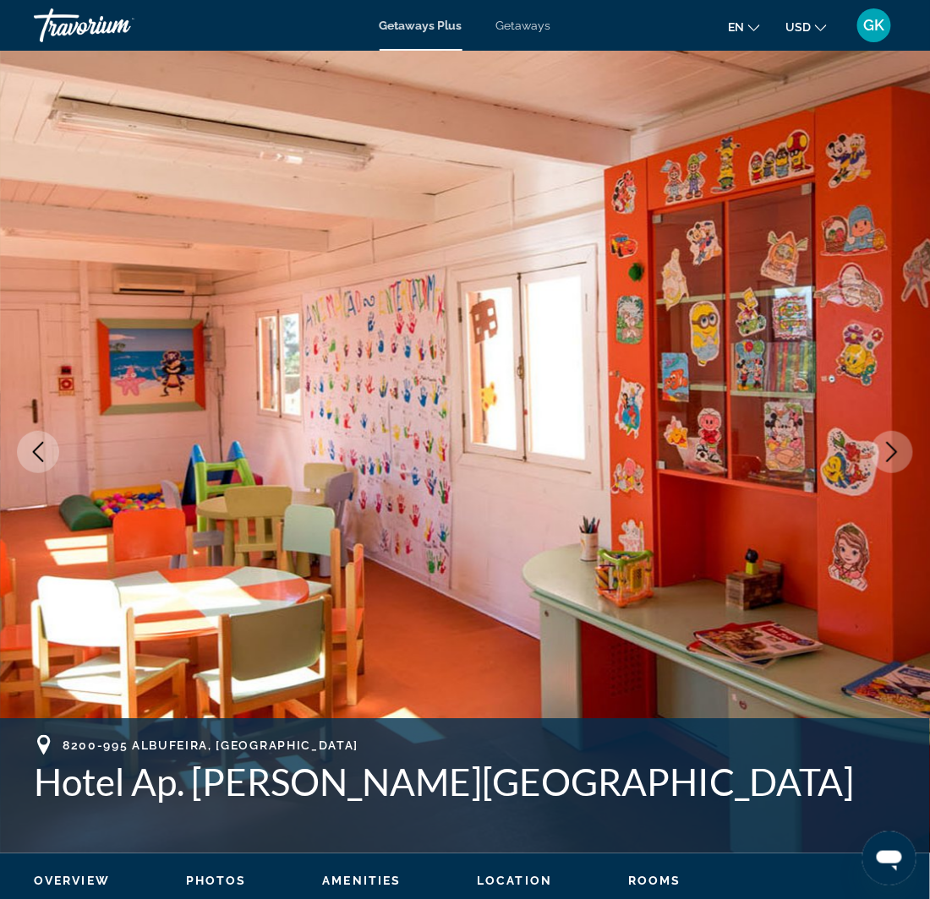
click at [893, 454] on icon "Next image" at bounding box center [892, 452] width 11 height 20
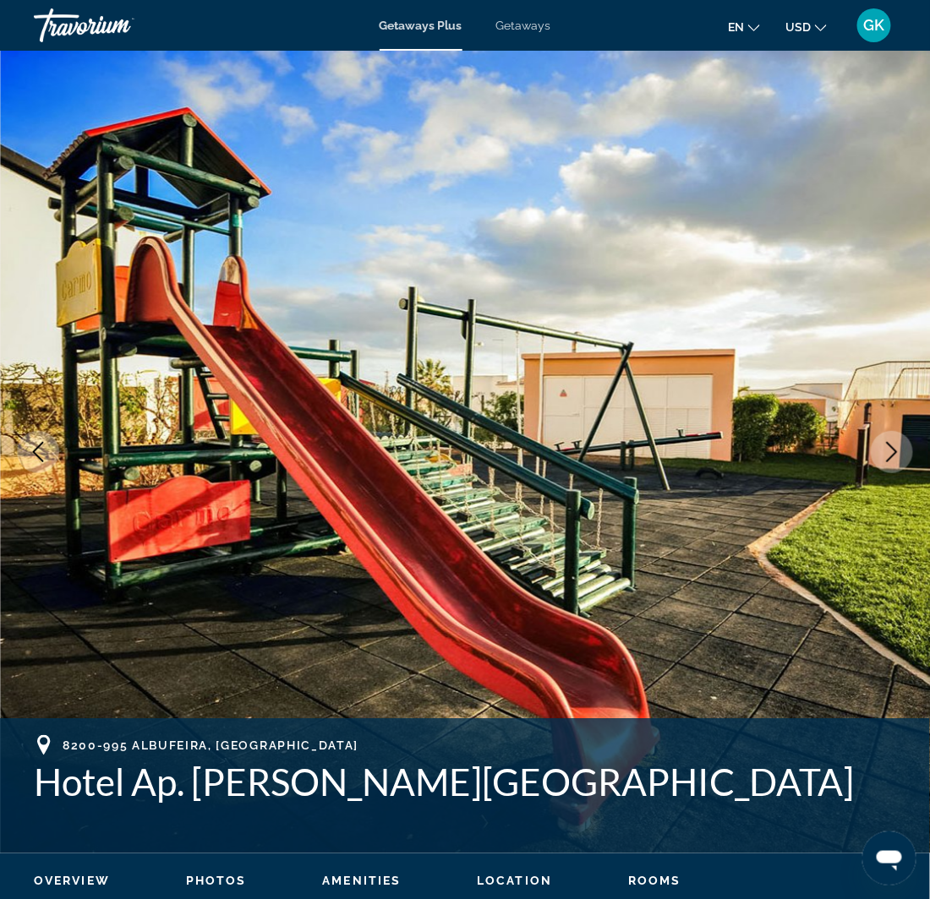
click at [893, 454] on icon "Next image" at bounding box center [892, 452] width 11 height 20
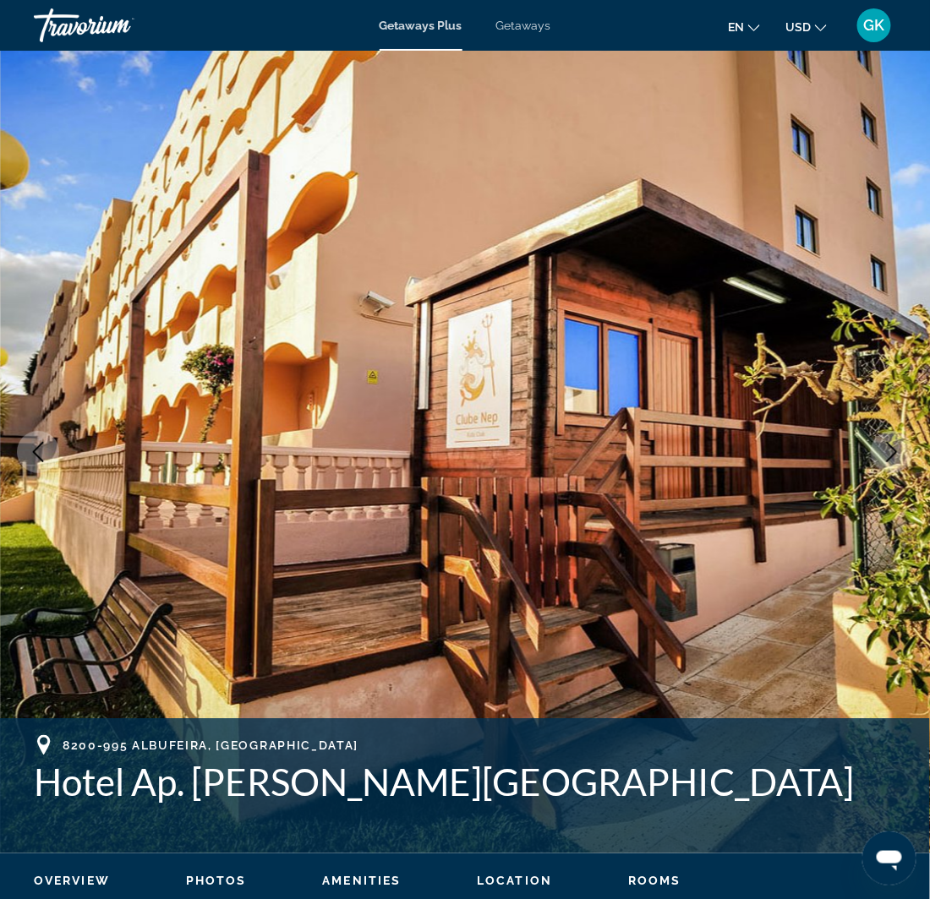
click at [893, 454] on icon "Next image" at bounding box center [892, 452] width 11 height 20
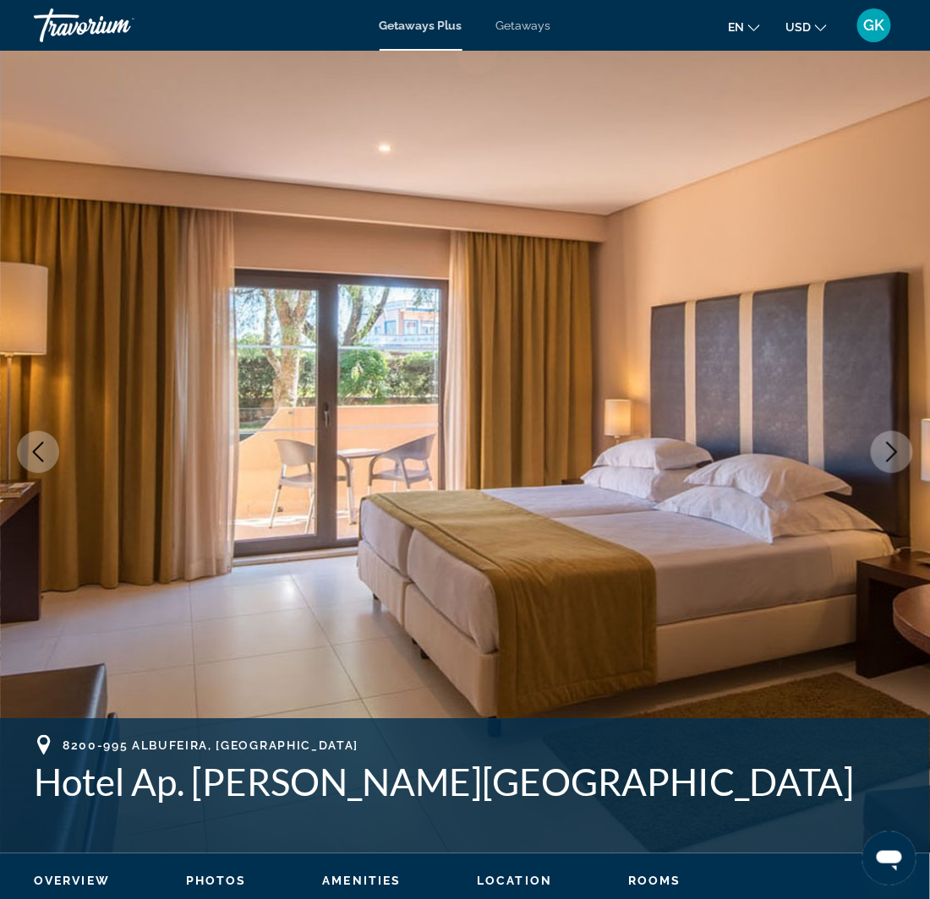
click at [893, 454] on icon "Next image" at bounding box center [892, 452] width 11 height 20
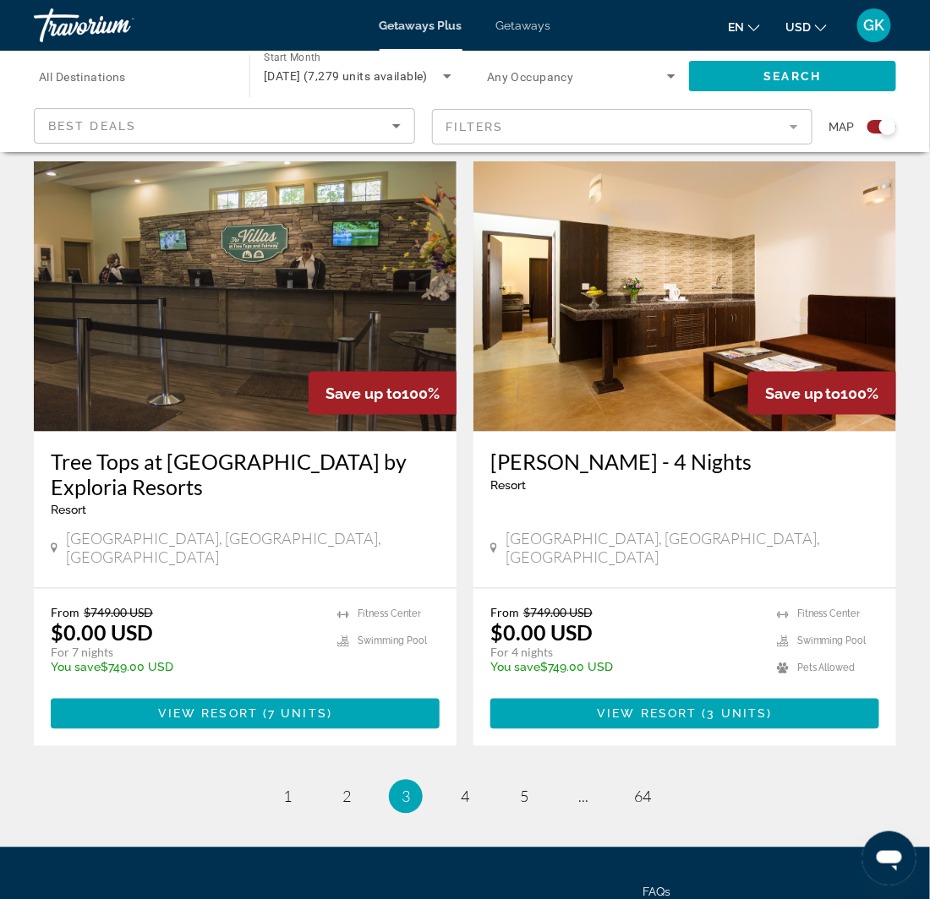
scroll to position [3582, 0]
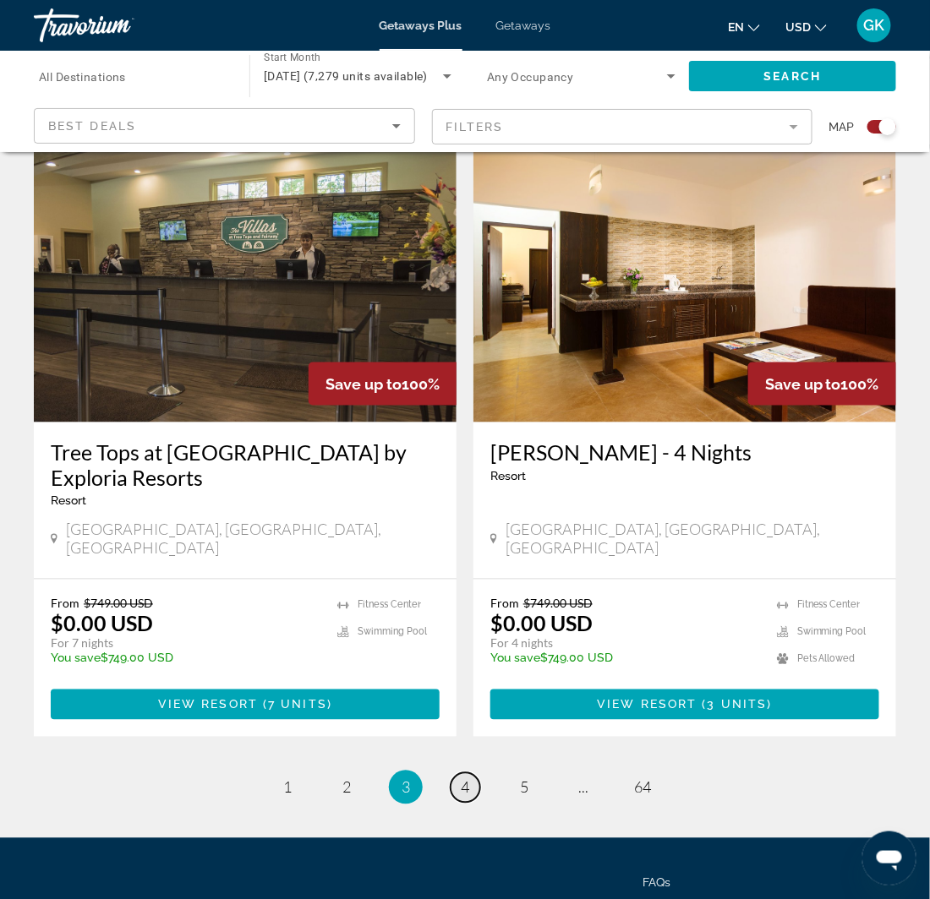
click at [475, 773] on link "page 4" at bounding box center [465, 788] width 30 height 30
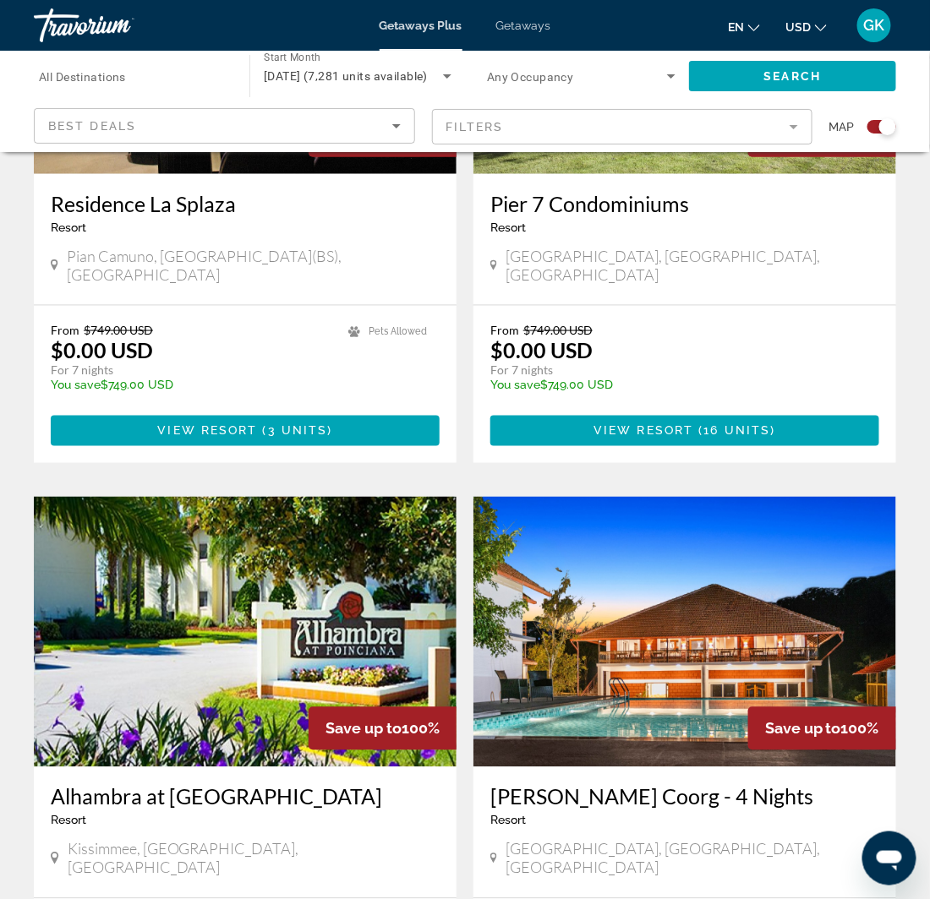
scroll to position [1612, 0]
